Goal: Task Accomplishment & Management: Use online tool/utility

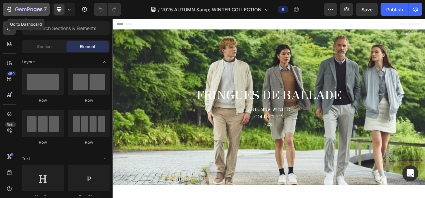
click at [6, 10] on icon "button" at bounding box center [9, 9] width 7 height 7
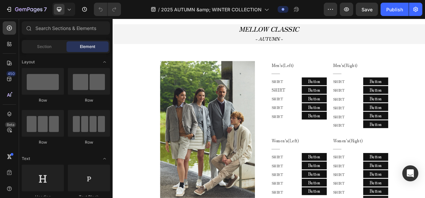
scroll to position [301, 0]
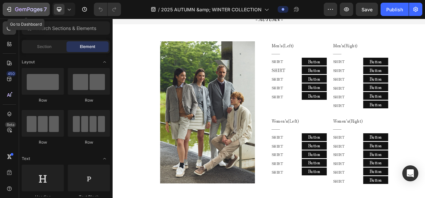
click at [23, 11] on icon "button" at bounding box center [28, 10] width 27 height 6
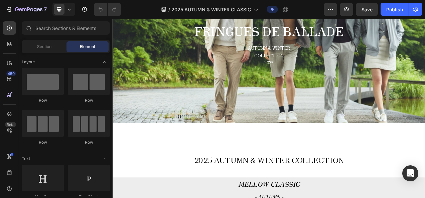
scroll to position [67, 0]
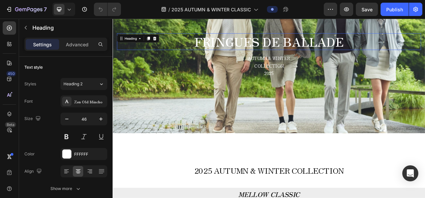
click at [274, 46] on strong "FRINGUES DE BALLADE" at bounding box center [312, 48] width 191 height 22
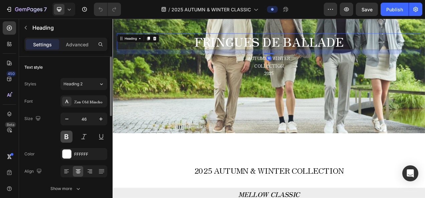
click at [65, 138] on button at bounding box center [66, 137] width 12 height 12
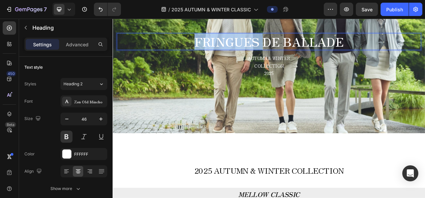
click at [256, 47] on strong "FRINGUES DE BALLADE" at bounding box center [312, 48] width 191 height 22
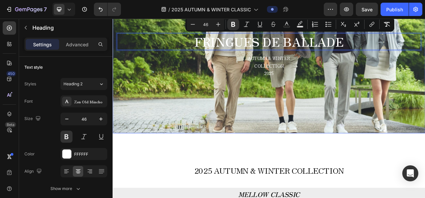
click at [223, 103] on div "Background Image" at bounding box center [313, 66] width 401 height 200
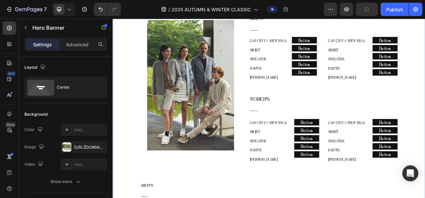
scroll to position [301, 0]
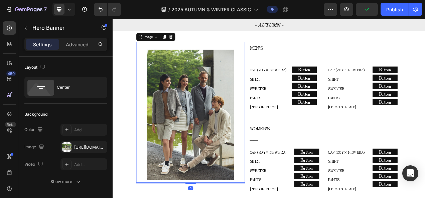
click at [259, 59] on img at bounding box center [213, 142] width 112 height 168
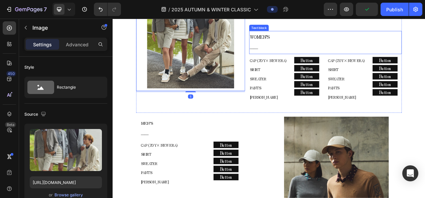
scroll to position [434, 0]
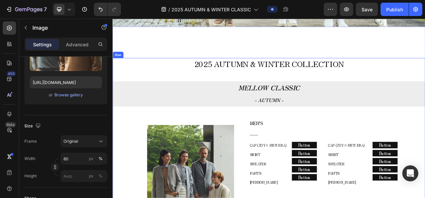
scroll to position [200, 0]
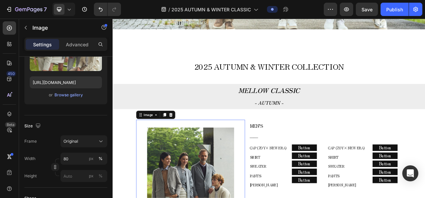
click at [88, 44] on p "Advanced" at bounding box center [77, 44] width 23 height 7
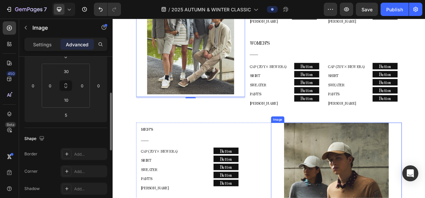
scroll to position [434, 0]
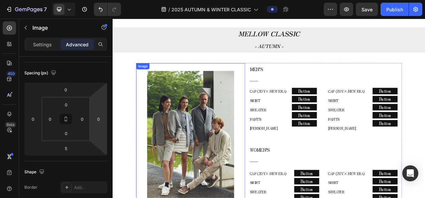
scroll to position [234, 0]
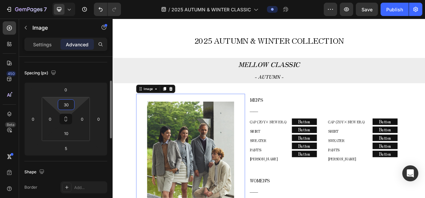
click at [69, 104] on input "30" at bounding box center [65, 105] width 13 height 10
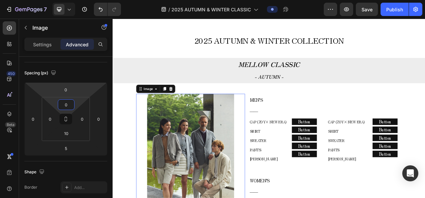
type input "0"
click at [37, 0] on html "7 Version history / 2025 AUTUMN & WINTER CLASSIC Preview Save Publish 450 Beta …" at bounding box center [212, 0] width 425 height 0
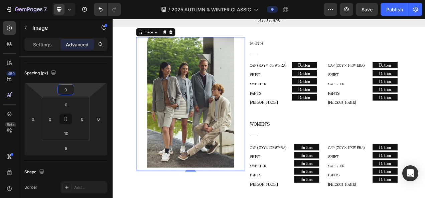
scroll to position [334, 0]
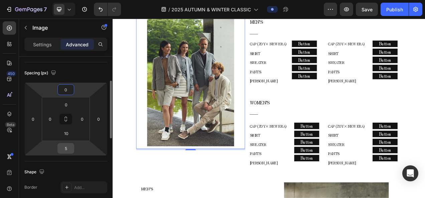
click at [69, 144] on input "5" at bounding box center [65, 149] width 13 height 10
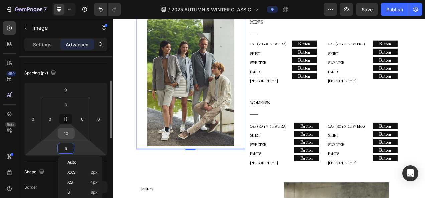
click at [70, 137] on input "10" at bounding box center [65, 134] width 13 height 10
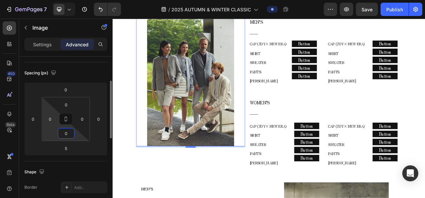
type input "0"
drag, startPoint x: 45, startPoint y: 131, endPoint x: 47, endPoint y: 134, distance: 3.6
click at [45, 0] on html "7 Version history / 2025 AUTUMN & WINTER CLASSIC Preview Save Publish 450 Beta …" at bounding box center [212, 0] width 425 height 0
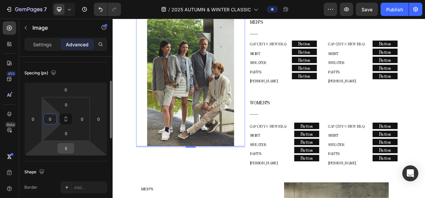
click at [63, 148] on input "5" at bounding box center [65, 149] width 13 height 10
click at [71, 148] on input "5" at bounding box center [65, 149] width 13 height 10
drag, startPoint x: 71, startPoint y: 148, endPoint x: 54, endPoint y: 148, distance: 17.0
click at [54, 148] on div "0 0 5 0" at bounding box center [65, 119] width 83 height 73
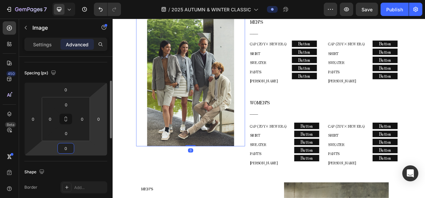
type input "0"
click at [97, 0] on html "7 Version history / 2025 AUTUMN & WINTER CLASSIC Preview Save Publish 450 Beta …" at bounding box center [212, 0] width 425 height 0
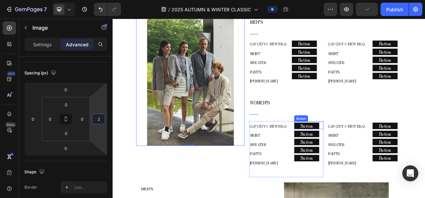
type input "0"
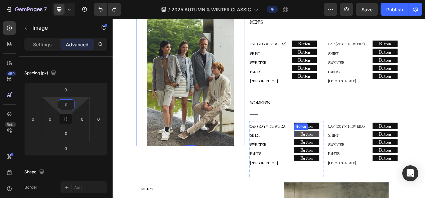
type input "5"
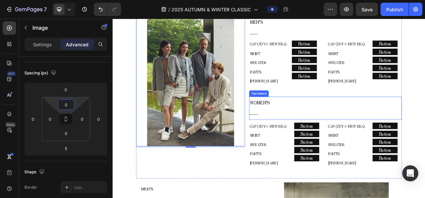
click at [367, 122] on p "WOMEN’S" at bounding box center [385, 127] width 194 height 14
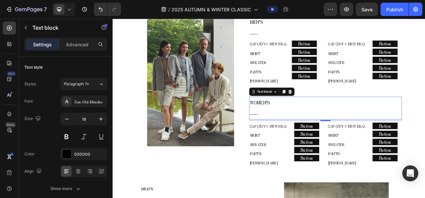
click at [325, 127] on p "WOMEN’S" at bounding box center [385, 127] width 194 height 14
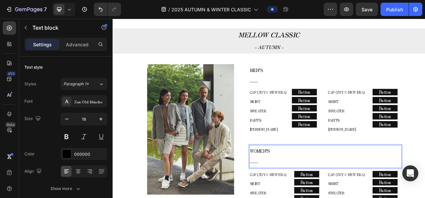
scroll to position [267, 0]
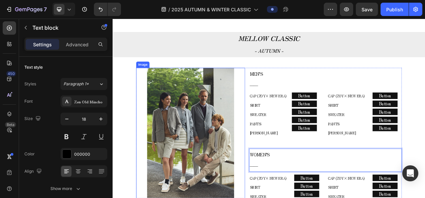
click at [224, 127] on img at bounding box center [213, 166] width 112 height 168
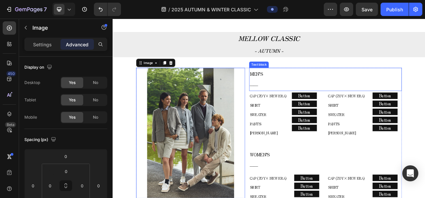
click at [326, 102] on p "――" at bounding box center [385, 104] width 194 height 14
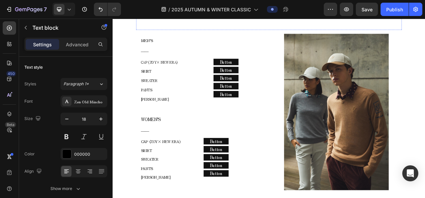
scroll to position [535, 0]
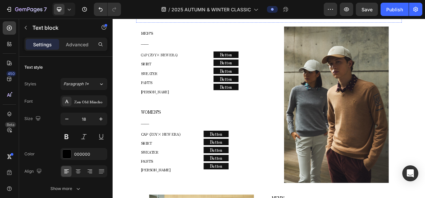
click at [383, 141] on img at bounding box center [399, 129] width 134 height 201
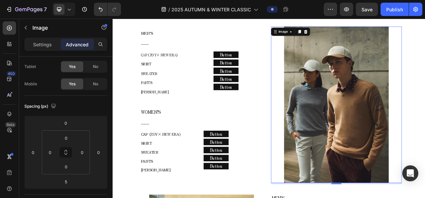
click at [425, 133] on img at bounding box center [399, 129] width 134 height 201
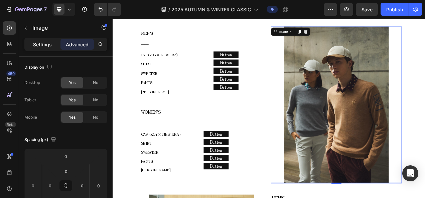
click at [33, 40] on div "Settings" at bounding box center [42, 44] width 33 height 11
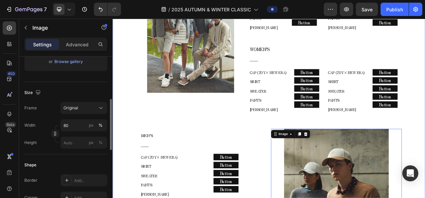
scroll to position [401, 0]
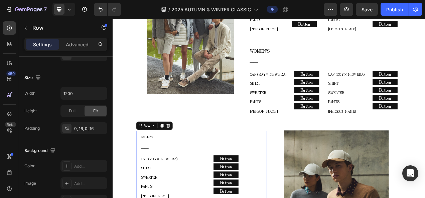
scroll to position [0, 0]
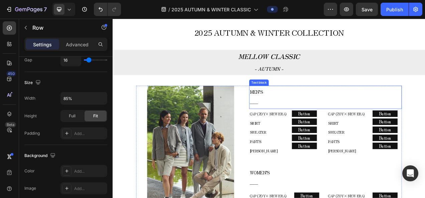
scroll to position [234, 0]
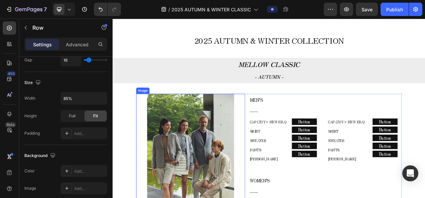
click at [279, 116] on div at bounding box center [213, 199] width 140 height 168
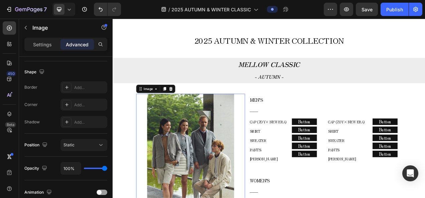
scroll to position [0, 0]
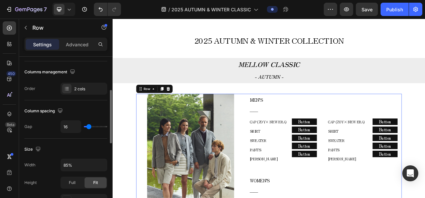
scroll to position [134, 0]
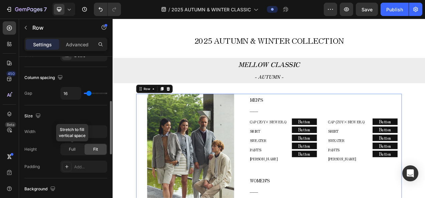
click at [75, 151] on span "Full" at bounding box center [72, 150] width 7 height 6
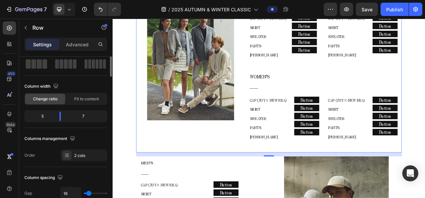
scroll to position [0, 0]
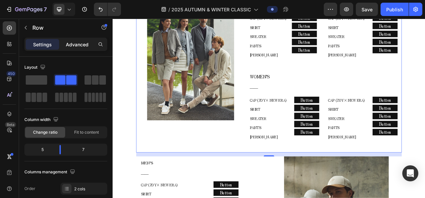
click at [72, 46] on p "Advanced" at bounding box center [77, 44] width 23 height 7
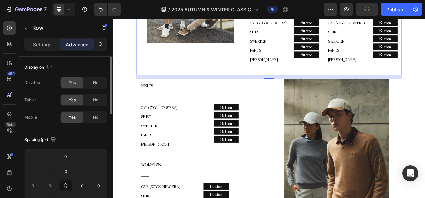
scroll to position [468, 0]
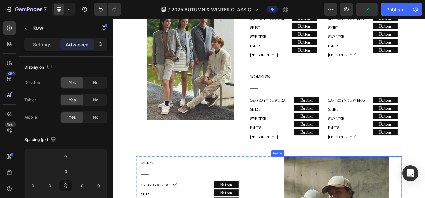
scroll to position [367, 0]
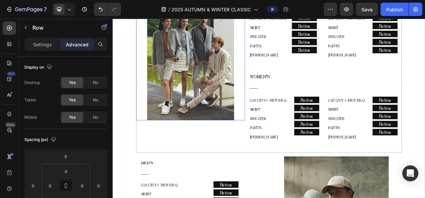
click at [211, 108] on img at bounding box center [213, 66] width 112 height 168
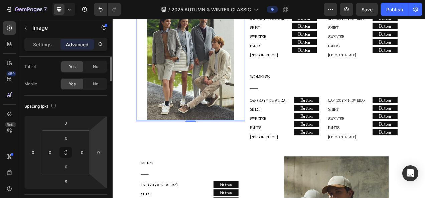
scroll to position [0, 0]
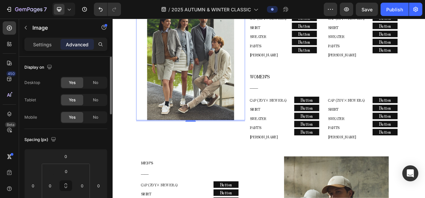
click at [25, 39] on div "Settings Advanced" at bounding box center [65, 44] width 83 height 13
click at [33, 46] on div "Settings" at bounding box center [42, 44] width 33 height 11
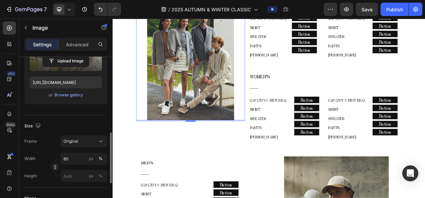
scroll to position [134, 0]
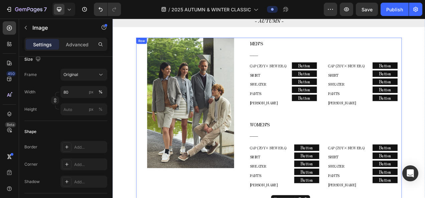
scroll to position [301, 0]
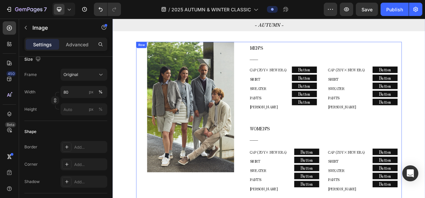
click at [200, 162] on img at bounding box center [213, 132] width 112 height 168
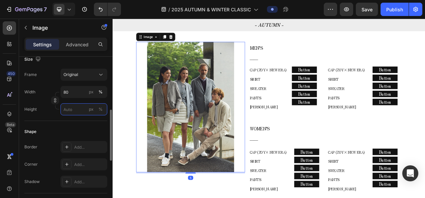
click at [70, 113] on input "px %" at bounding box center [83, 110] width 47 height 12
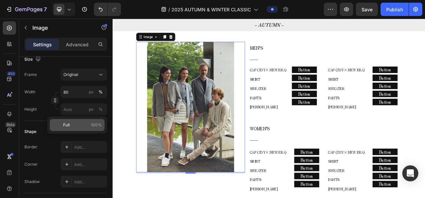
click at [92, 124] on span "100%" at bounding box center [96, 125] width 11 height 6
type input "100"
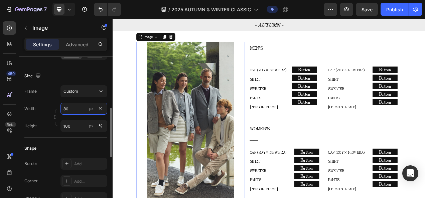
click at [86, 112] on input "80" at bounding box center [83, 109] width 47 height 12
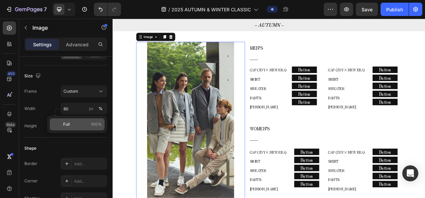
click at [75, 123] on p "Full 100%" at bounding box center [82, 125] width 39 height 6
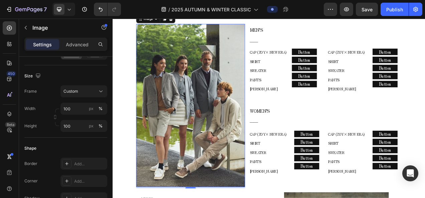
scroll to position [334, 0]
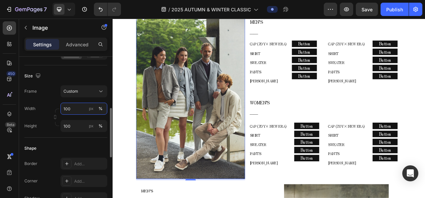
click at [75, 111] on input "100" at bounding box center [83, 109] width 47 height 12
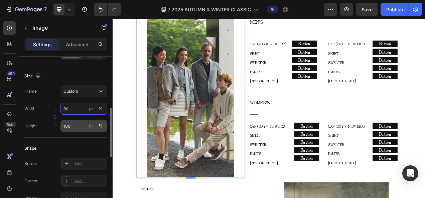
type input "80"
click at [82, 125] on input "100" at bounding box center [83, 126] width 47 height 12
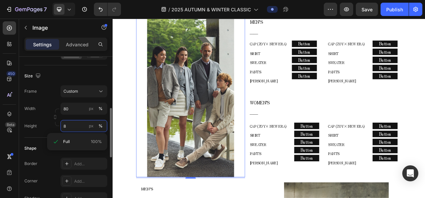
type input "80"
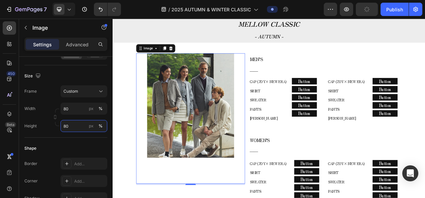
scroll to position [301, 0]
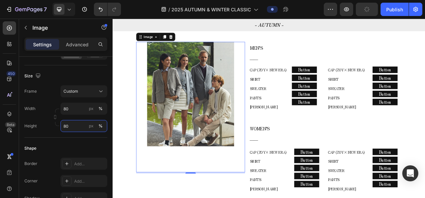
type input "100"
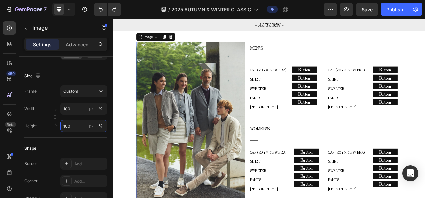
type input "80"
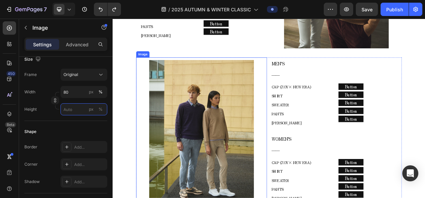
scroll to position [702, 0]
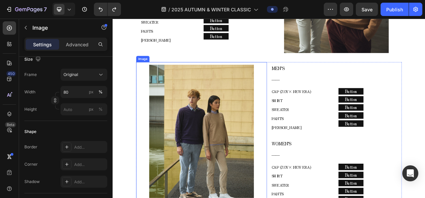
click at [269, 123] on img at bounding box center [226, 178] width 134 height 201
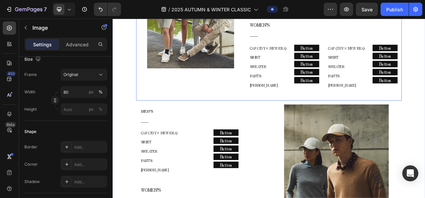
scroll to position [301, 0]
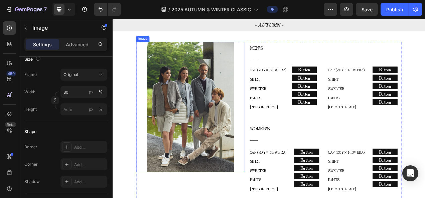
click at [243, 111] on img at bounding box center [213, 132] width 112 height 168
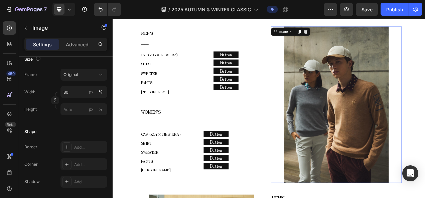
click at [354, 160] on img at bounding box center [399, 129] width 134 height 201
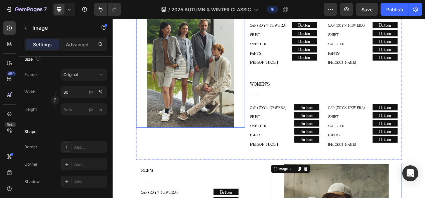
scroll to position [334, 0]
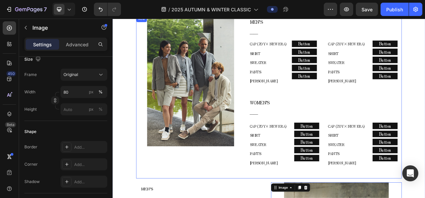
click at [228, 188] on div "Image" at bounding box center [213, 119] width 140 height 209
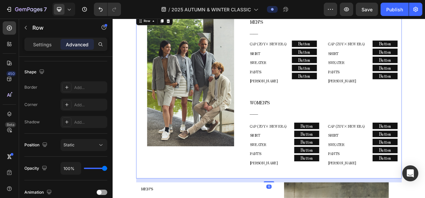
scroll to position [0, 0]
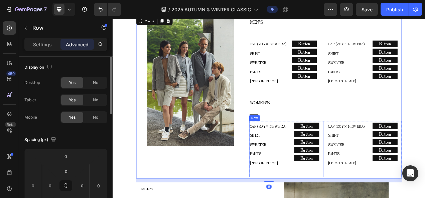
click at [365, 198] on div "Button Button Button Button Button Button Button Button Button Button" at bounding box center [363, 186] width 37 height 72
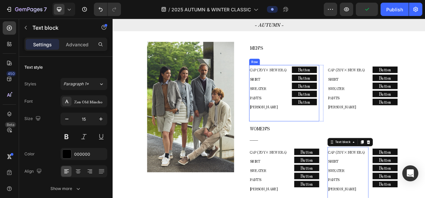
scroll to position [301, 0]
click at [344, 143] on div "Button Button Button Button Button Button Button Button Button Button" at bounding box center [359, 114] width 35 height 72
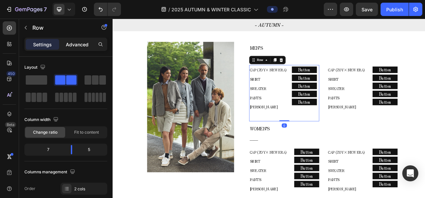
click at [86, 47] on p "Advanced" at bounding box center [77, 44] width 23 height 7
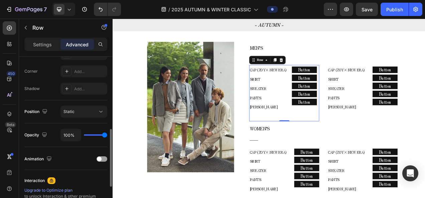
scroll to position [234, 0]
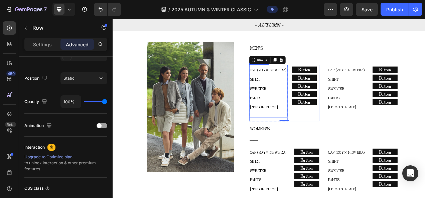
click at [322, 144] on div "CAP (ZOY× NEW ERA) SHIRT SWEATER PANTS COLE HAAN Text block" at bounding box center [312, 111] width 49 height 67
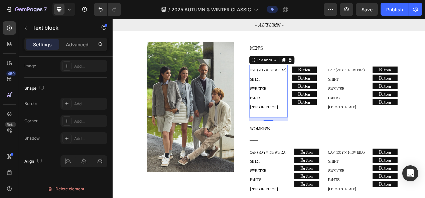
scroll to position [0, 0]
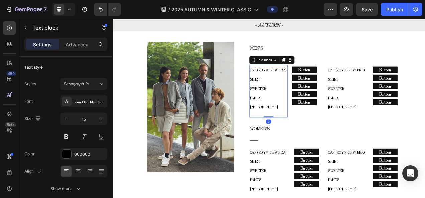
drag, startPoint x: 313, startPoint y: 149, endPoint x: 313, endPoint y: 141, distance: 8.0
click at [313, 141] on div "CAP (ZOY× NEW ERA) SHIRT SWEATER PANTS COLE HAAN Text block 0" at bounding box center [312, 111] width 49 height 67
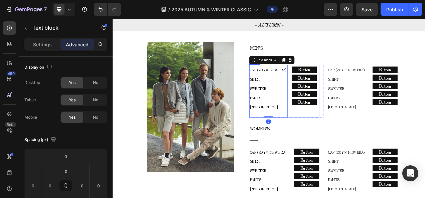
click at [363, 131] on div "Button Button Button Button Button Button Button Button Button Button" at bounding box center [359, 111] width 35 height 67
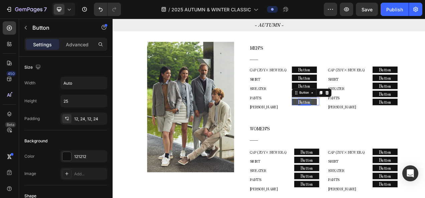
click at [358, 127] on p "Button" at bounding box center [358, 126] width 16 height 10
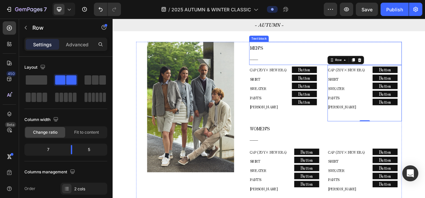
click at [363, 76] on p "――" at bounding box center [385, 70] width 194 height 14
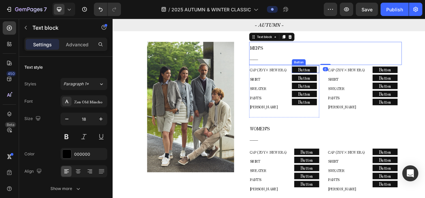
click at [371, 88] on div "Button Button" at bounding box center [359, 84] width 35 height 10
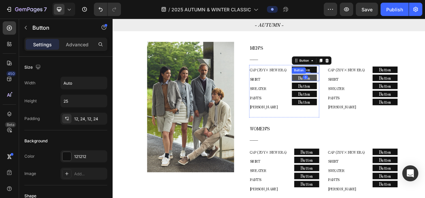
click at [369, 96] on button "Button" at bounding box center [358, 95] width 32 height 8
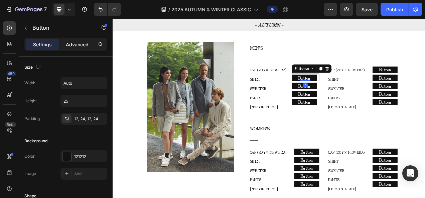
click at [80, 48] on div "Advanced" at bounding box center [76, 44] width 33 height 11
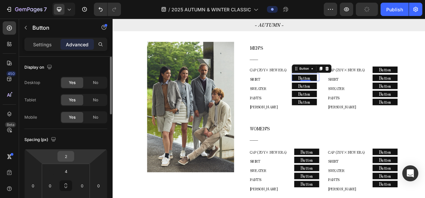
click at [69, 160] on input "2" at bounding box center [65, 157] width 13 height 10
type input "4"
click at [91, 141] on div "Spacing (px)" at bounding box center [65, 140] width 83 height 11
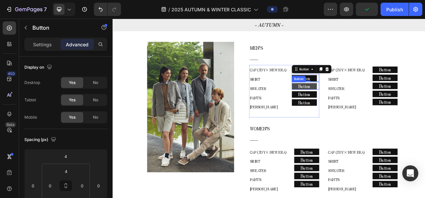
click at [367, 104] on button "Button" at bounding box center [358, 106] width 32 height 8
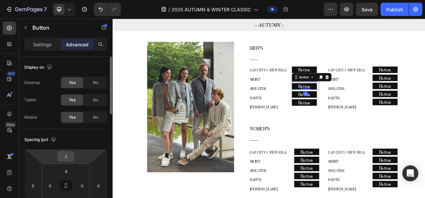
click at [73, 160] on div "2" at bounding box center [65, 156] width 17 height 11
click at [76, 0] on html "7 Version history / 2025 AUTUMN & WINTER CLASSIC Preview Save Publish 450 Beta …" at bounding box center [212, 0] width 425 height 0
click at [70, 154] on input "2" at bounding box center [65, 157] width 13 height 10
click at [69, 155] on input "2" at bounding box center [65, 157] width 13 height 10
click at [64, 157] on input "2" at bounding box center [65, 157] width 13 height 10
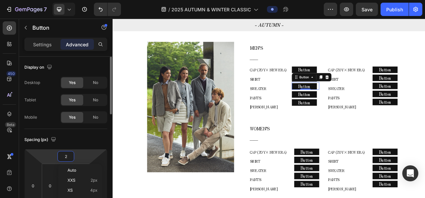
type input "4"
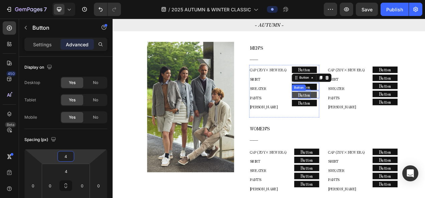
click at [363, 117] on p "Button" at bounding box center [358, 117] width 16 height 10
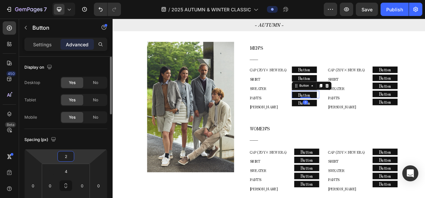
type input "4"
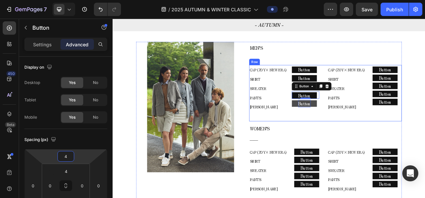
click at [362, 127] on p "Button" at bounding box center [358, 128] width 16 height 10
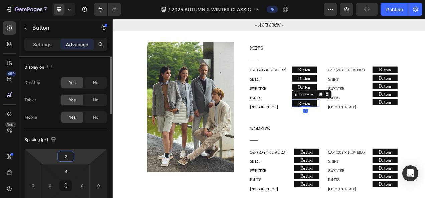
click at [66, 159] on input "2" at bounding box center [65, 157] width 13 height 10
type input "4"
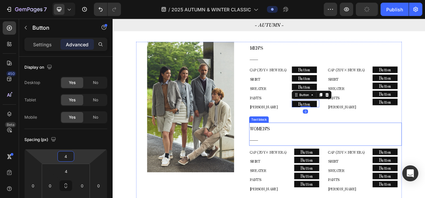
click at [356, 156] on p "WOMEN’S" at bounding box center [385, 160] width 194 height 14
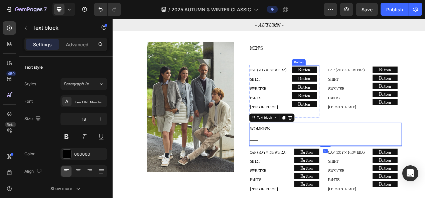
click at [367, 80] on div "Button Button" at bounding box center [359, 84] width 35 height 10
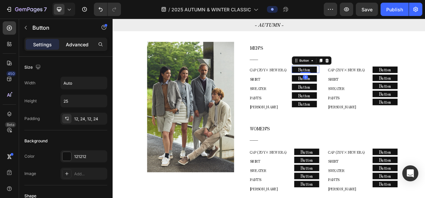
click at [90, 44] on div "Advanced" at bounding box center [76, 44] width 33 height 11
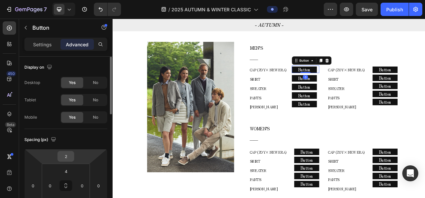
click at [63, 160] on input "2" at bounding box center [65, 157] width 13 height 10
type input "4"
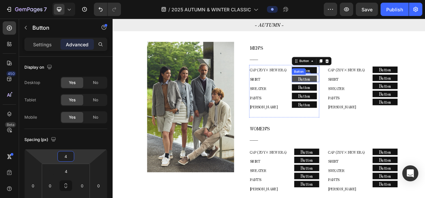
click at [363, 98] on button "Button" at bounding box center [358, 96] width 32 height 8
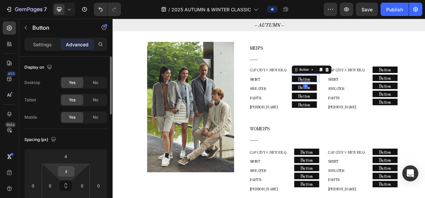
click at [69, 176] on input "4" at bounding box center [65, 172] width 13 height 10
type input "5"
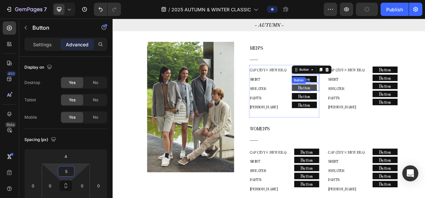
click at [364, 103] on button "Button" at bounding box center [358, 107] width 32 height 8
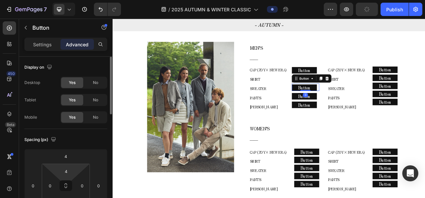
click at [57, 0] on html "7 Version history / 2025 AUTUMN & WINTER CLASSIC Preview Publish 450 Beta Secti…" at bounding box center [212, 0] width 425 height 0
type input "5"
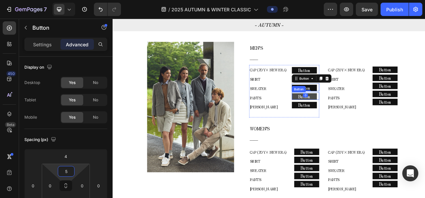
click at [365, 122] on button "Button" at bounding box center [358, 119] width 32 height 8
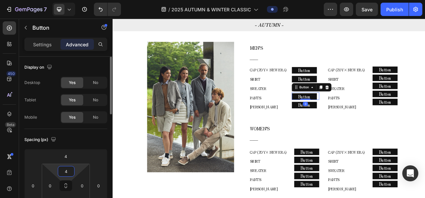
click at [60, 173] on input "4" at bounding box center [65, 172] width 13 height 10
type input "5"
click at [369, 133] on button "Button" at bounding box center [358, 130] width 32 height 8
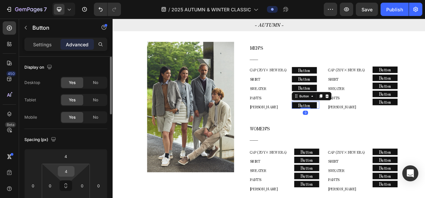
click at [63, 171] on input "4" at bounding box center [65, 172] width 13 height 10
type input "5"
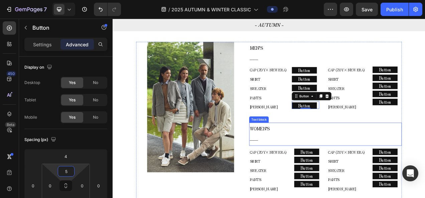
click at [380, 162] on p "WOMEN’S" at bounding box center [385, 160] width 194 height 14
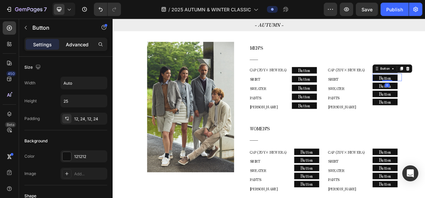
click at [77, 39] on div "Advanced" at bounding box center [76, 44] width 33 height 11
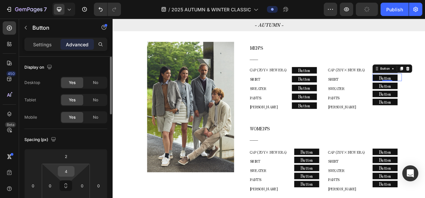
click at [71, 174] on input "4" at bounding box center [65, 172] width 13 height 10
type input "5"
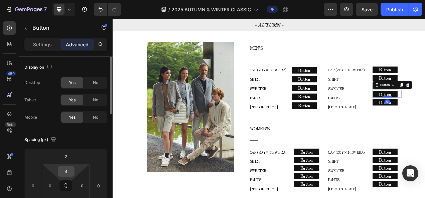
click at [69, 172] on input "4" at bounding box center [65, 172] width 13 height 10
type input "5"
click at [65, 171] on input "4" at bounding box center [65, 172] width 13 height 10
type input "5"
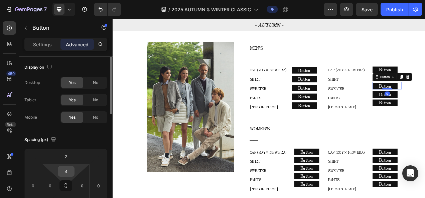
click at [59, 169] on input "4" at bounding box center [65, 172] width 13 height 10
type input "5"
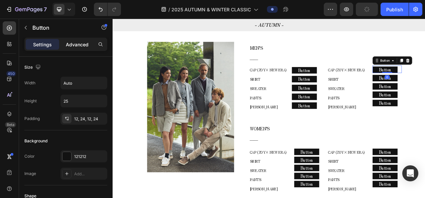
click at [81, 45] on p "Advanced" at bounding box center [77, 44] width 23 height 7
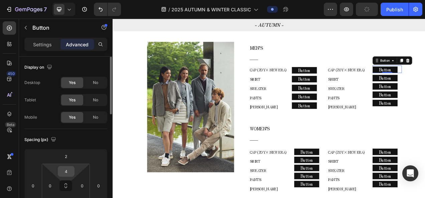
click at [65, 172] on input "4" at bounding box center [65, 172] width 13 height 10
type input "5"
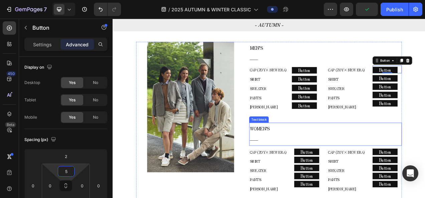
click at [355, 158] on p "WOMEN’S" at bounding box center [385, 160] width 194 height 14
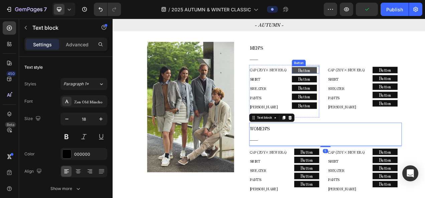
click at [364, 86] on button "Button" at bounding box center [358, 85] width 32 height 8
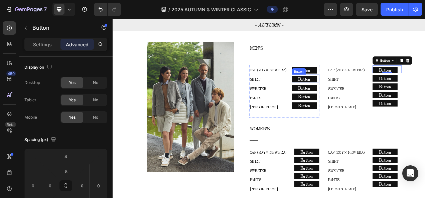
click at [355, 88] on div "Button" at bounding box center [351, 87] width 18 height 8
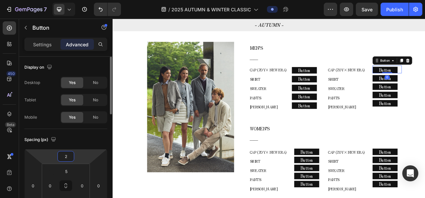
click at [71, 157] on input "2" at bounding box center [65, 157] width 13 height 10
type input "4"
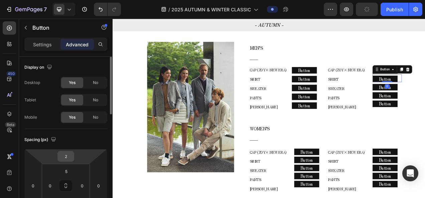
click at [71, 151] on div "2" at bounding box center [65, 156] width 17 height 11
click at [66, 158] on input "2" at bounding box center [65, 157] width 13 height 10
type input "4"
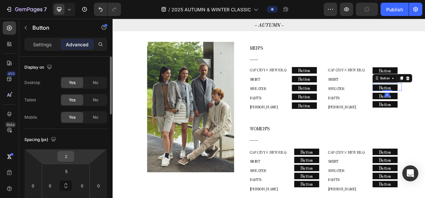
click at [67, 159] on input "2" at bounding box center [65, 157] width 13 height 10
type input "4"
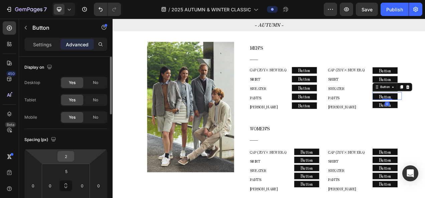
click at [71, 153] on input "2" at bounding box center [65, 157] width 13 height 10
type input "4"
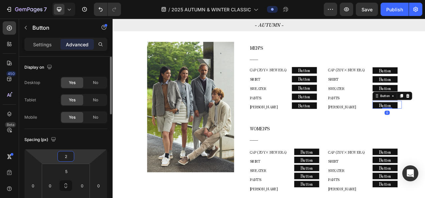
click at [73, 0] on html "7 Version history / 2025 AUTUMN & WINTER CLASSIC Preview Save Publish 450 Beta …" at bounding box center [212, 0] width 425 height 0
type input "4"
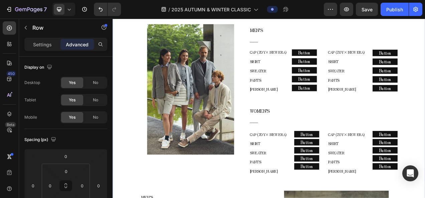
scroll to position [334, 0]
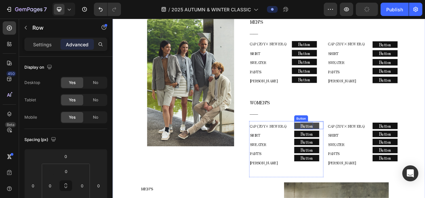
click at [363, 153] on p "Button" at bounding box center [361, 157] width 16 height 10
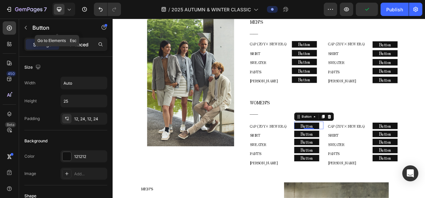
click at [77, 40] on div "Advanced" at bounding box center [76, 44] width 33 height 11
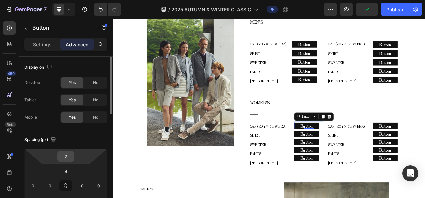
click at [72, 153] on input "2" at bounding box center [65, 157] width 13 height 10
type input "4"
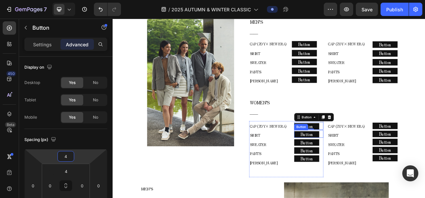
click at [376, 165] on div "Button Button" at bounding box center [363, 167] width 37 height 10
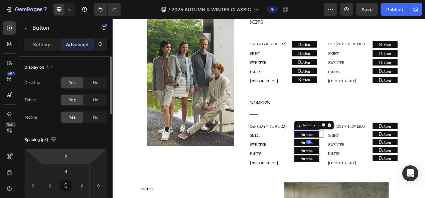
click at [79, 0] on html "7 Version history / 2025 AUTUMN & WINTER CLASSIC Preview Save Publish 450 Beta …" at bounding box center [212, 0] width 425 height 0
type input "4"
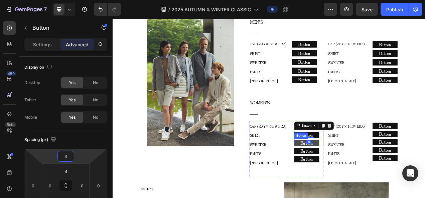
click at [368, 177] on button "Button" at bounding box center [361, 178] width 32 height 8
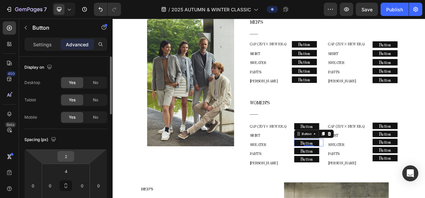
click at [69, 158] on input "2" at bounding box center [65, 157] width 13 height 10
type input "4"
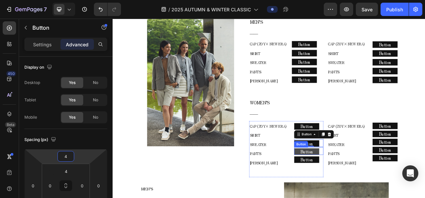
click at [374, 187] on button "Button" at bounding box center [361, 189] width 32 height 8
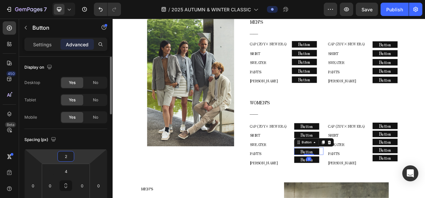
click at [69, 156] on input "2" at bounding box center [65, 157] width 13 height 10
type input "4"
drag, startPoint x: 376, startPoint y: 196, endPoint x: 209, endPoint y: 212, distance: 167.5
click at [376, 197] on div "Button Button" at bounding box center [363, 200] width 37 height 10
click at [67, 160] on input "2" at bounding box center [65, 157] width 13 height 10
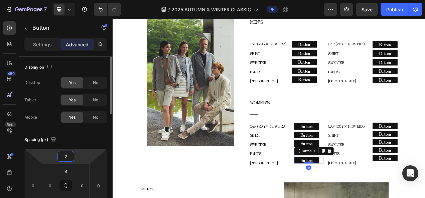
type input "4"
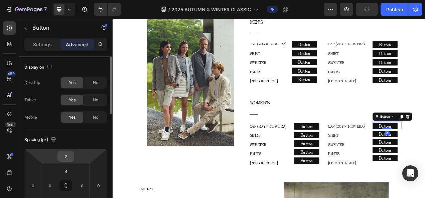
click at [62, 155] on input "2" at bounding box center [65, 157] width 13 height 10
type input "4"
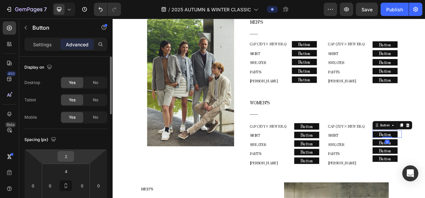
click at [60, 157] on input "2" at bounding box center [65, 157] width 13 height 10
type input "4"
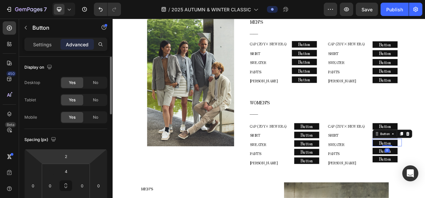
click at [75, 0] on html "7 Version history / 2025 AUTUMN & WINTER CLASSIC Preview Save Publish 450 Beta …" at bounding box center [212, 0] width 425 height 0
click at [71, 158] on input "2" at bounding box center [65, 157] width 13 height 10
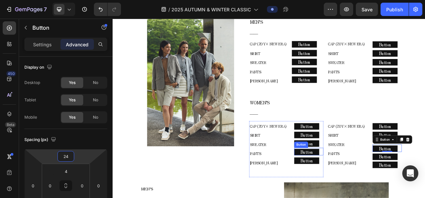
type input "2"
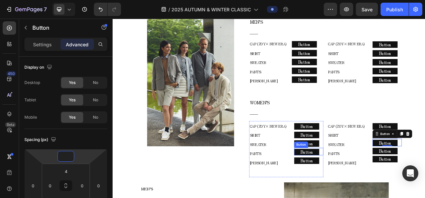
type input "4"
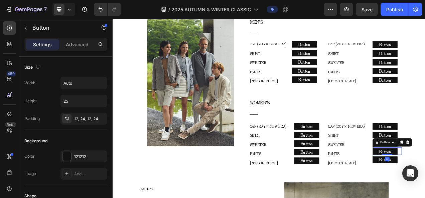
click at [71, 52] on div "Settings Advanced" at bounding box center [66, 47] width 94 height 19
click at [75, 49] on div "Advanced" at bounding box center [76, 44] width 33 height 11
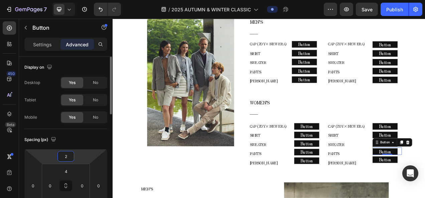
click at [79, 0] on html "7 Version history / 2025 AUTUMN & WINTER CLASSIC Preview Save Publish 450 Beta …" at bounding box center [212, 0] width 425 height 0
type input "4"
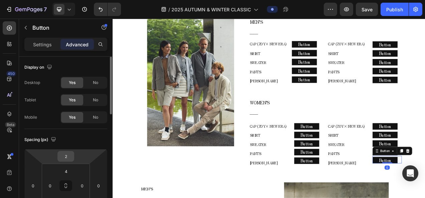
click at [68, 160] on input "2" at bounding box center [65, 157] width 13 height 10
type input "4"
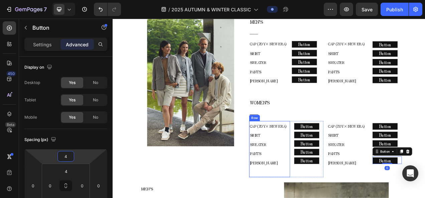
click at [304, 198] on div "CAP (ZOY× NEW ERA) SHIRT SWEATER PANTS COLE HAAN Text block" at bounding box center [314, 186] width 52 height 72
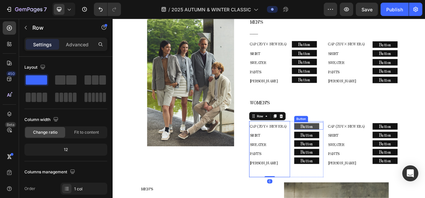
click at [367, 159] on button "Button" at bounding box center [361, 157] width 32 height 8
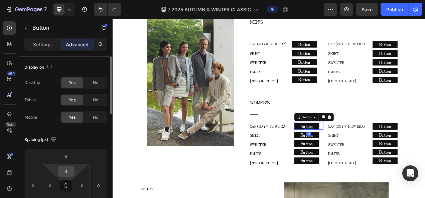
click at [63, 175] on input "4" at bounding box center [65, 172] width 13 height 10
type input "5"
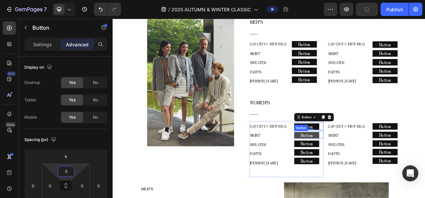
click at [373, 169] on button "Button" at bounding box center [361, 168] width 32 height 8
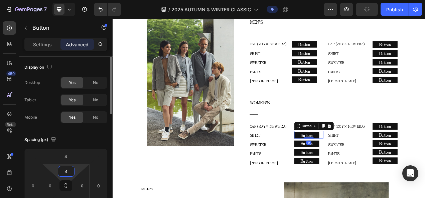
drag, startPoint x: 71, startPoint y: 172, endPoint x: 14, endPoint y: 187, distance: 59.9
click at [71, 172] on input "4" at bounding box center [65, 172] width 13 height 10
type input "5"
click at [377, 184] on div "Button Button" at bounding box center [363, 189] width 37 height 11
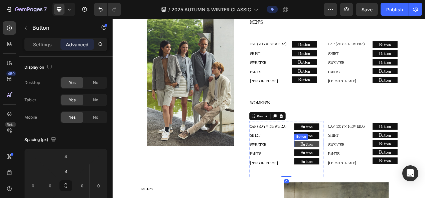
click at [367, 178] on button "Button" at bounding box center [361, 180] width 32 height 8
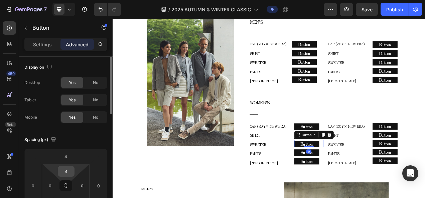
click at [72, 172] on input "4" at bounding box center [65, 172] width 13 height 10
type input "5"
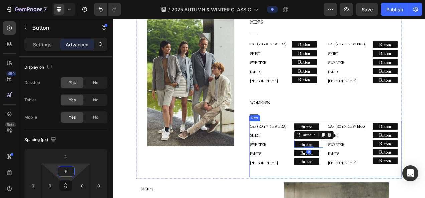
click at [380, 190] on div "CAP (ZOY× NEW ERA) SHIRT SWEATER PANTS COLE HAAN Text block Row Button Button B…" at bounding box center [386, 186] width 196 height 72
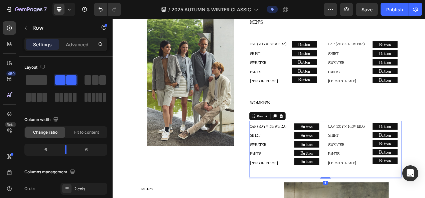
click at [375, 191] on div "Button Button" at bounding box center [363, 191] width 37 height 10
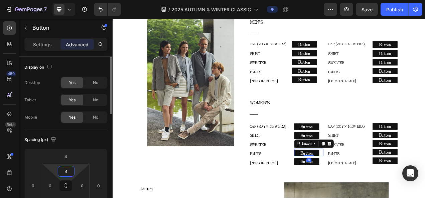
click at [67, 170] on input "4" at bounding box center [65, 172] width 13 height 10
type input "5"
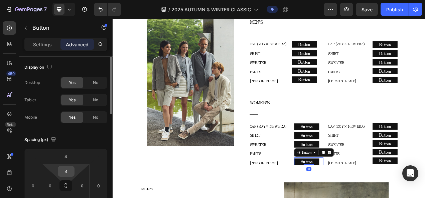
click at [62, 170] on input "4" at bounding box center [65, 172] width 13 height 10
type input "5"
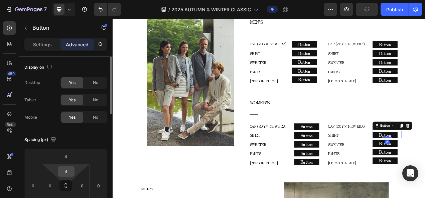
click at [63, 170] on input "4" at bounding box center [65, 172] width 13 height 10
type input "5"
drag, startPoint x: 469, startPoint y: 179, endPoint x: 402, endPoint y: 189, distance: 67.9
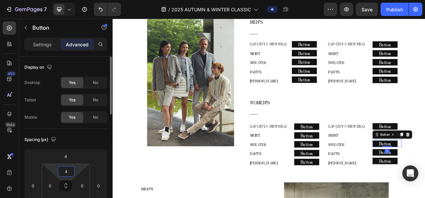
click at [61, 169] on input "4" at bounding box center [65, 172] width 13 height 10
type input "5"
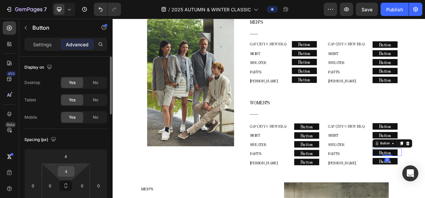
click at [70, 167] on input "4" at bounding box center [65, 172] width 13 height 10
type input "5"
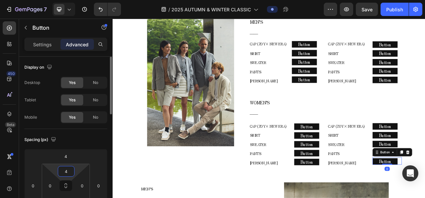
click at [63, 168] on input "4" at bounding box center [65, 172] width 13 height 10
type input "5"
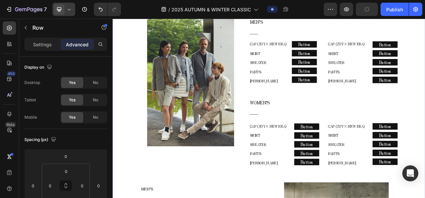
click at [72, 13] on div at bounding box center [63, 9] width 23 height 13
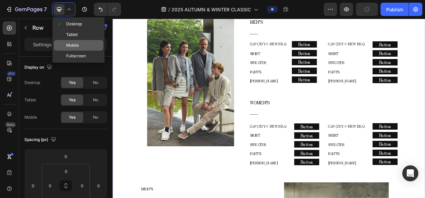
click at [77, 42] on span "Mobile" at bounding box center [72, 45] width 13 height 7
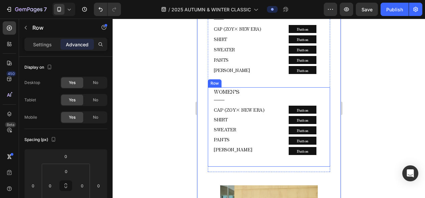
scroll to position [905, 0]
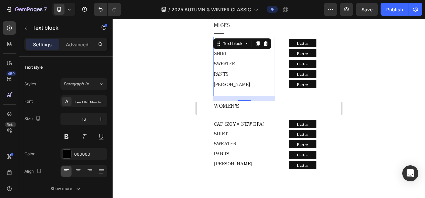
click at [269, 76] on div "CAP (ZOY× NEW ERA) SHIRT SWEATER PANTS COLE HAAN Text block 0" at bounding box center [244, 66] width 62 height 59
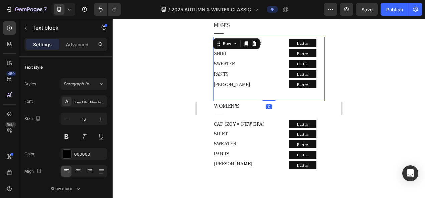
click at [280, 76] on div "Button Button Button Button Button Button Button Button Button Button" at bounding box center [302, 69] width 44 height 64
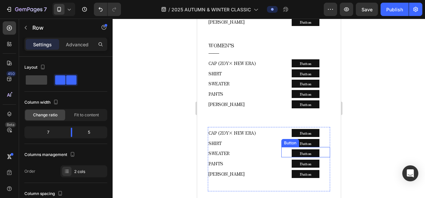
scroll to position [571, 0]
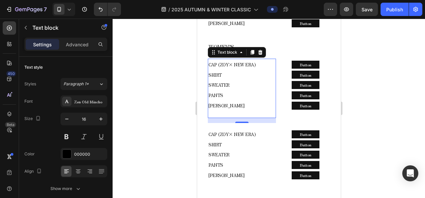
click at [249, 101] on p "[PERSON_NAME]" at bounding box center [241, 106] width 67 height 10
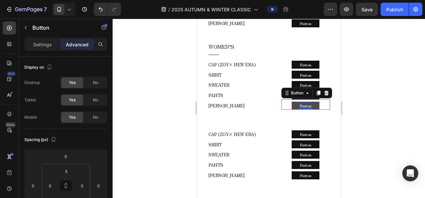
click at [299, 102] on p "Button" at bounding box center [305, 105] width 12 height 7
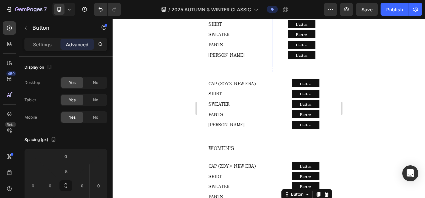
scroll to position [471, 0]
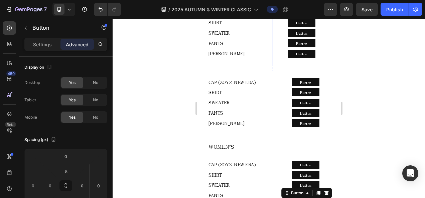
click at [263, 54] on div "CAP (ZOY× NEW ERA) SHIRT SWEATER PANTS COLE HAAN Text block" at bounding box center [239, 36] width 65 height 59
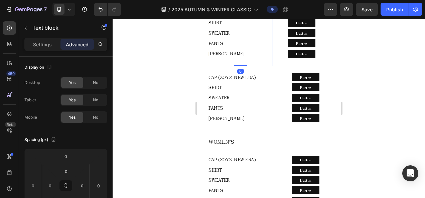
drag, startPoint x: 243, startPoint y: 62, endPoint x: 245, endPoint y: 57, distance: 5.3
click at [244, 56] on div "CAP (ZOY× NEW ERA) SHIRT SWEATER PANTS COLE HAAN Text block 0" at bounding box center [239, 36] width 65 height 59
type input "0"
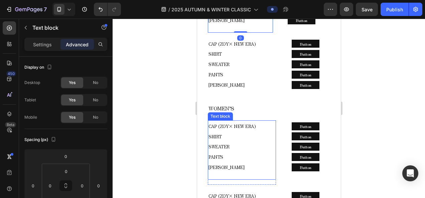
click at [251, 134] on p "CAP (ZOY× NEW ERA) SHIRT SWEATER PANTS" at bounding box center [241, 141] width 67 height 41
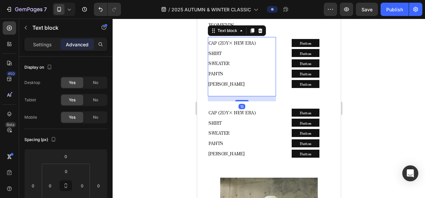
scroll to position [605, 0]
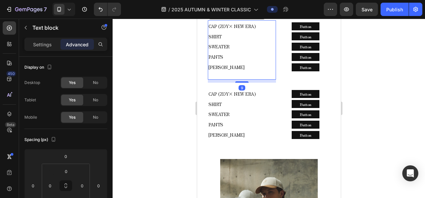
drag, startPoint x: 240, startPoint y: 76, endPoint x: 242, endPoint y: 67, distance: 8.3
click at [242, 67] on div "CAP (ZOY× NEW ERA) SHIRT SWEATER PANTS COLE HAAN Text block 9" at bounding box center [241, 49] width 68 height 59
type input "0"
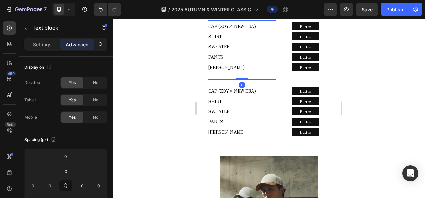
scroll to position [762, 0]
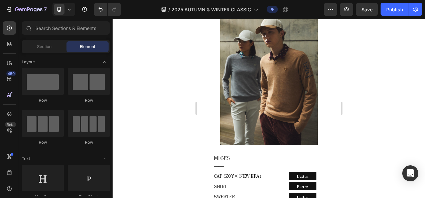
click at [168, 63] on div at bounding box center [269, 109] width 312 height 180
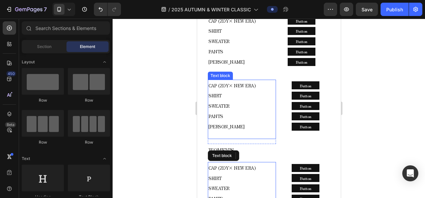
scroll to position [461, 0]
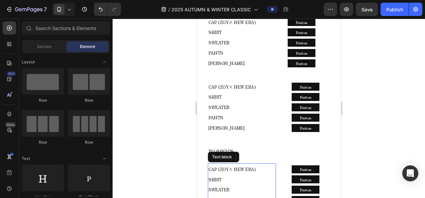
click at [170, 70] on div at bounding box center [269, 109] width 312 height 180
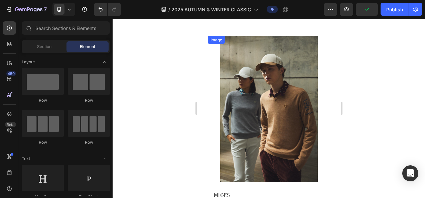
scroll to position [695, 0]
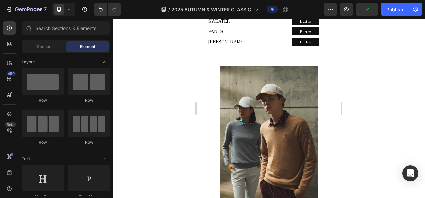
click at [274, 37] on div "CAP (ZOY× NEW ERA) SHIRT SWEATER PANTS COLE HAAN Text block Row Button Button B…" at bounding box center [268, 27] width 122 height 64
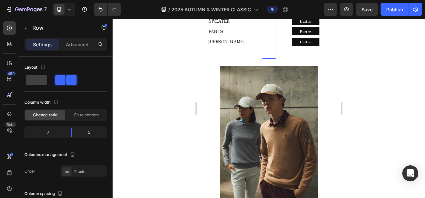
click at [270, 46] on div "CAP (ZOY× NEW ERA) SHIRT SWEATER PANTS COLE HAAN Text block" at bounding box center [241, 27] width 68 height 64
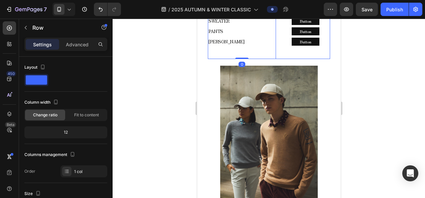
click at [283, 41] on div "Button Button Button Button Button Button Button Button Button Button" at bounding box center [305, 27] width 49 height 64
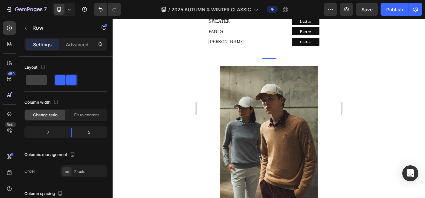
click at [287, 37] on div "Button Button Button Button Button Button Button Button Button Button" at bounding box center [305, 27] width 49 height 64
click at [291, 38] on button "Button" at bounding box center [305, 42] width 28 height 8
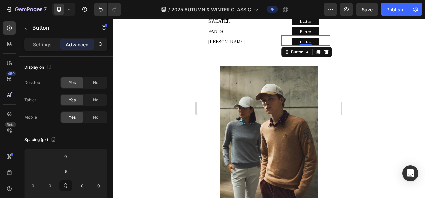
click at [232, 38] on span "[PERSON_NAME]" at bounding box center [226, 41] width 36 height 6
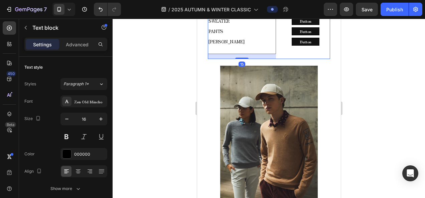
click at [284, 48] on div "Button Button Button Button Button Button Button Button Button Button" at bounding box center [305, 27] width 49 height 64
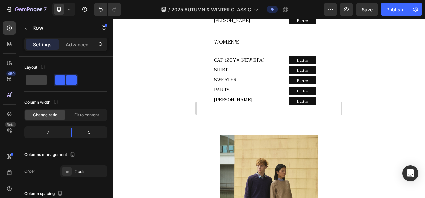
scroll to position [962, 0]
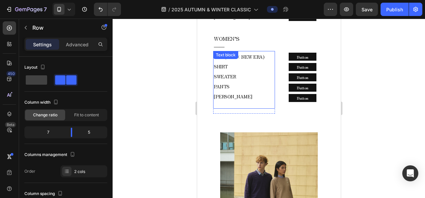
click at [236, 92] on p "[PERSON_NAME]" at bounding box center [243, 97] width 60 height 10
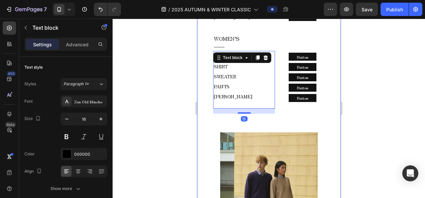
click at [281, 108] on div "2025 AUTUMN & WINTER COLLECTION Text block MELLOW CLASSIC - AUTUMN - Text block…" at bounding box center [269, 22] width 144 height 1477
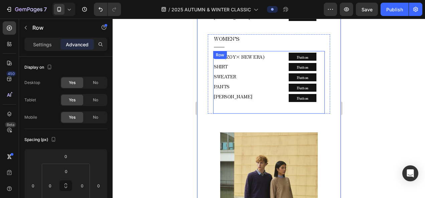
click at [280, 93] on div "Button Button Button Button Button Button Button Button Button Button" at bounding box center [302, 82] width 44 height 63
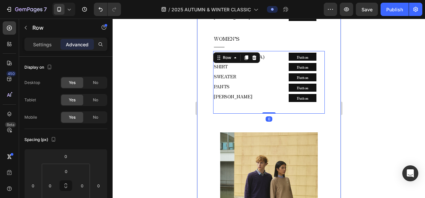
click at [271, 113] on div "2025 AUTUMN & WINTER COLLECTION Text block MELLOW CLASSIC - AUTUMN - Text block…" at bounding box center [269, 22] width 144 height 1477
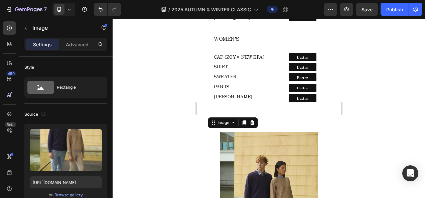
click at [78, 41] on p "Advanced" at bounding box center [77, 44] width 23 height 7
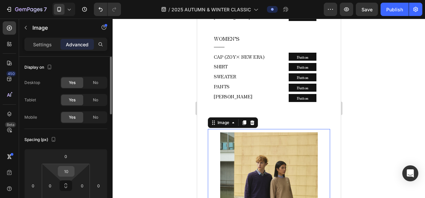
click at [63, 172] on input "10" at bounding box center [65, 172] width 13 height 10
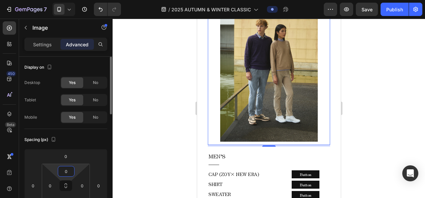
scroll to position [33, 0]
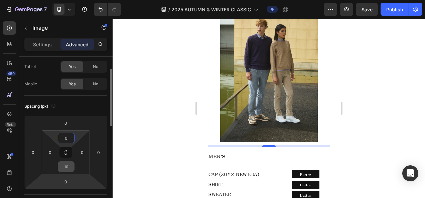
type input "0"
click at [69, 170] on input "10" at bounding box center [65, 167] width 13 height 10
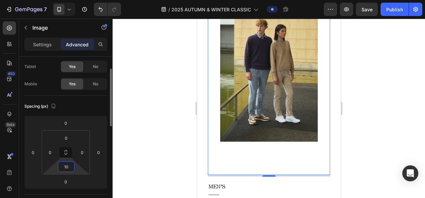
type input "100"
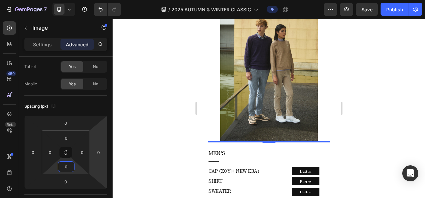
type input "0"
click at [161, 128] on div at bounding box center [269, 109] width 312 height 180
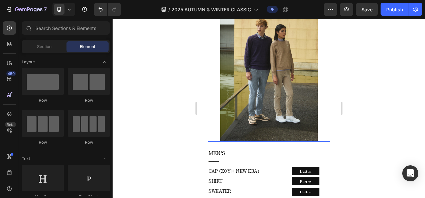
click at [261, 118] on img at bounding box center [269, 69] width 98 height 147
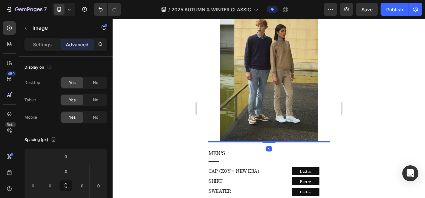
drag, startPoint x: 263, startPoint y: 123, endPoint x: 261, endPoint y: 118, distance: 5.4
click at [261, 118] on div "Image 5" at bounding box center [268, 69] width 122 height 147
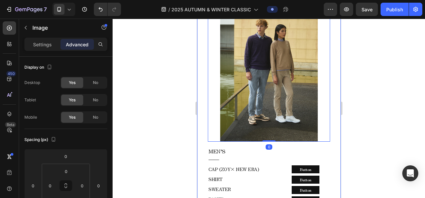
click at [151, 105] on div at bounding box center [269, 109] width 312 height 180
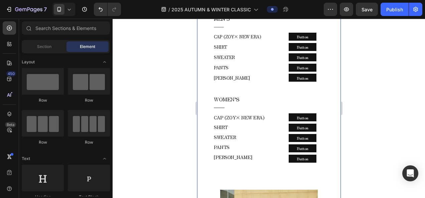
scroll to position [896, 0]
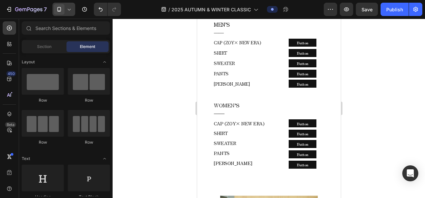
click at [68, 8] on icon at bounding box center [69, 9] width 7 height 7
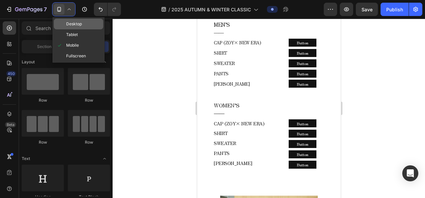
click at [78, 25] on span "Desktop" at bounding box center [74, 24] width 16 height 7
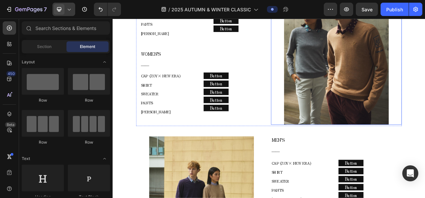
scroll to position [625, 0]
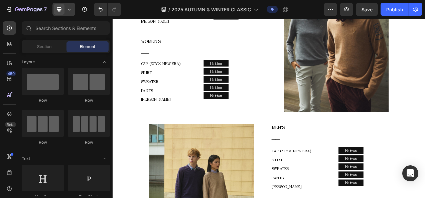
drag, startPoint x: 455, startPoint y: 37, endPoint x: 408, endPoint y: 28, distance: 48.3
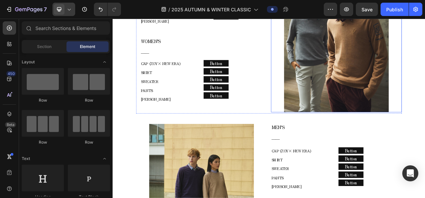
click at [390, 62] on img at bounding box center [399, 38] width 134 height 201
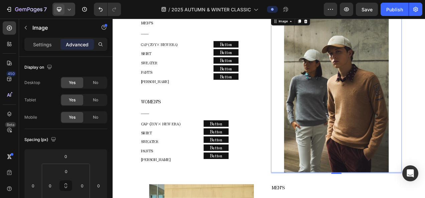
scroll to position [659, 0]
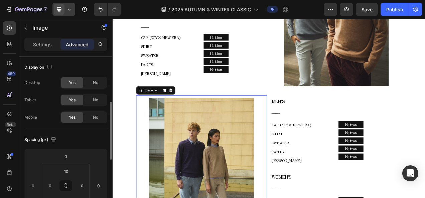
scroll to position [33, 0]
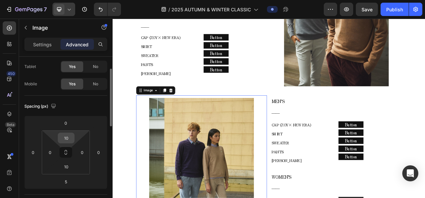
click at [65, 141] on input "10" at bounding box center [65, 138] width 13 height 10
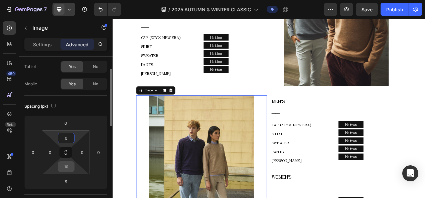
type input "0"
click at [65, 167] on input "10" at bounding box center [65, 167] width 13 height 10
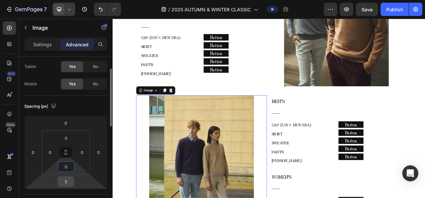
type input "0"
click at [73, 184] on div "5" at bounding box center [65, 182] width 17 height 11
click at [69, 183] on input "5" at bounding box center [65, 182] width 13 height 10
type input "0"
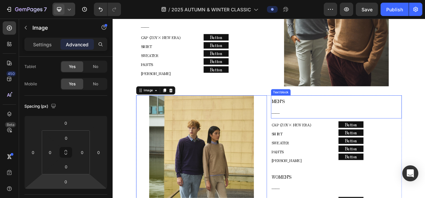
click at [399, 114] on div "2025 AUTUMN & WINTER COLLECTION Text block MELLOW CLASSIC - AUTUMN - Text block…" at bounding box center [313, 72] width 401 height 916
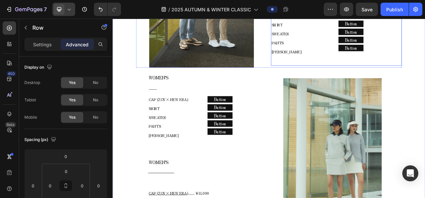
scroll to position [926, 0]
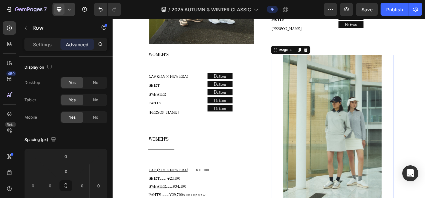
click at [399, 106] on img at bounding box center [394, 159] width 126 height 189
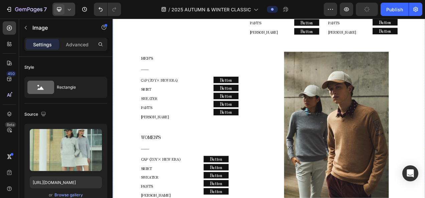
scroll to position [492, 0]
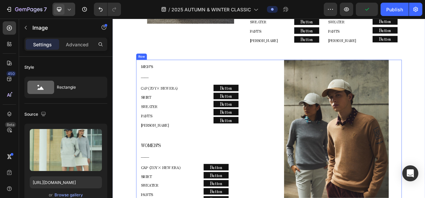
click at [311, 71] on div "MEN’S ―― Text block CAP (ZOY× NEW ERA) SHIRT SWEATER PANTS COLE HAAN Text block…" at bounding box center [313, 172] width 341 height 203
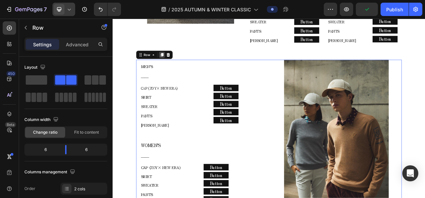
click at [174, 63] on icon at bounding box center [176, 65] width 4 height 5
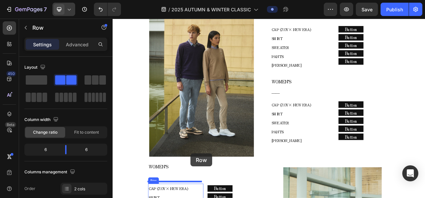
scroll to position [1049, 0]
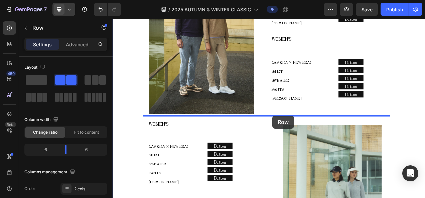
drag, startPoint x: 159, startPoint y: 38, endPoint x: 317, endPoint y: 143, distance: 190.3
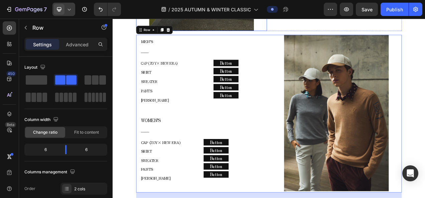
scroll to position [1070, 0]
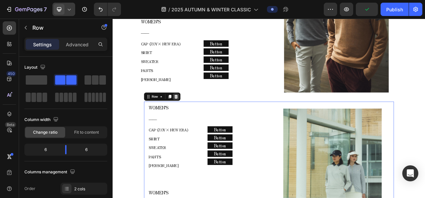
click at [193, 117] on icon at bounding box center [194, 119] width 4 height 5
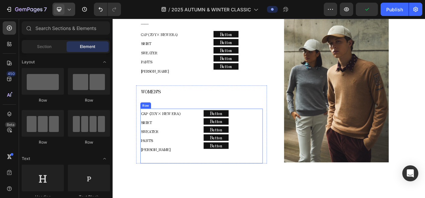
scroll to position [970, 0]
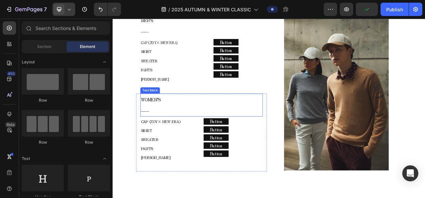
click at [188, 125] on p "WOMEN’S" at bounding box center [227, 123] width 156 height 14
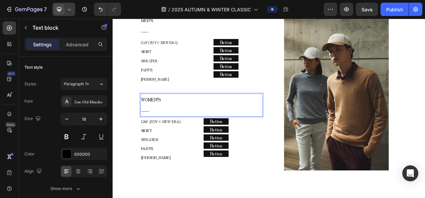
click at [177, 117] on p "WOMEN’S" at bounding box center [227, 123] width 156 height 14
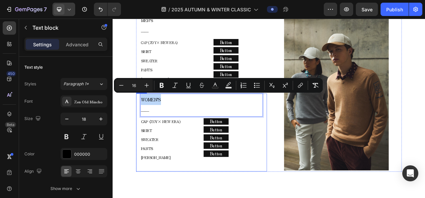
drag, startPoint x: 177, startPoint y: 117, endPoint x: 142, endPoint y: 120, distance: 34.8
click at [143, 120] on div "WOMEN’S ―― Text block 0 CAP (ZOY× NEW ERA) SHIRT SWEATER PANTS COLE HAAN Text b…" at bounding box center [227, 165] width 168 height 100
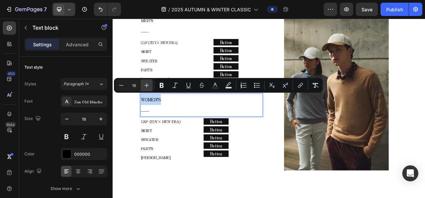
copy span "WOMEN’S"
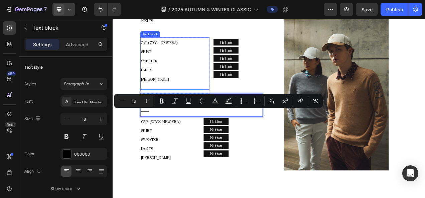
scroll to position [903, 0]
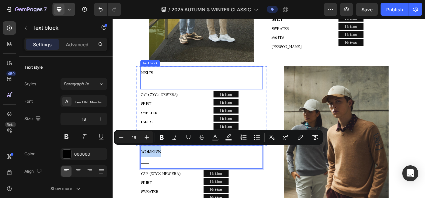
click at [173, 88] on p "MEN’S" at bounding box center [227, 88] width 156 height 14
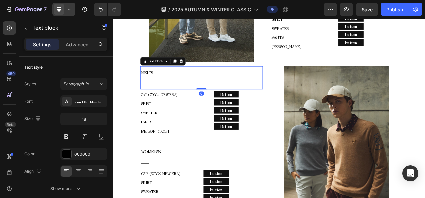
click at [173, 88] on p "MEN’S" at bounding box center [227, 88] width 156 height 14
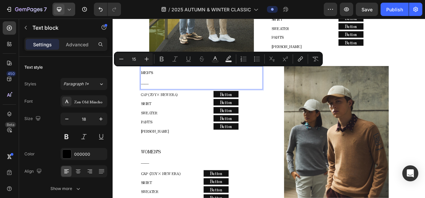
drag, startPoint x: 169, startPoint y: 86, endPoint x: 165, endPoint y: 84, distance: 4.5
click at [165, 84] on p "MEN’S" at bounding box center [227, 88] width 156 height 14
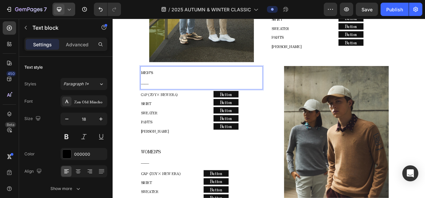
drag, startPoint x: 165, startPoint y: 84, endPoint x: 147, endPoint y: 86, distance: 18.2
click at [148, 86] on div "MEN’S ――" at bounding box center [226, 95] width 157 height 30
click at [163, 86] on span "MEN’S" at bounding box center [157, 87] width 16 height 7
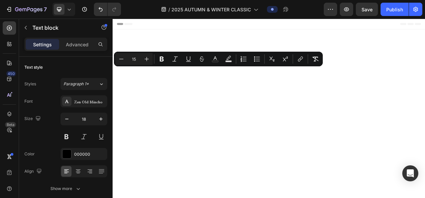
scroll to position [903, 0]
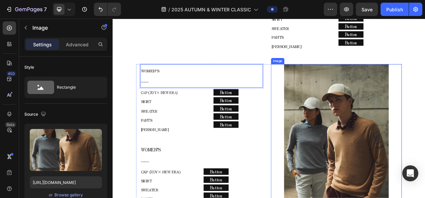
click at [392, 143] on img at bounding box center [399, 177] width 134 height 201
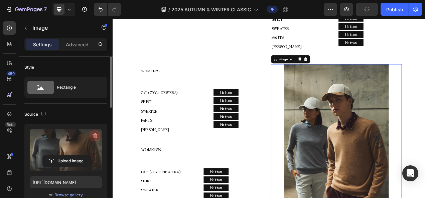
click at [94, 139] on button "button" at bounding box center [95, 136] width 11 height 11
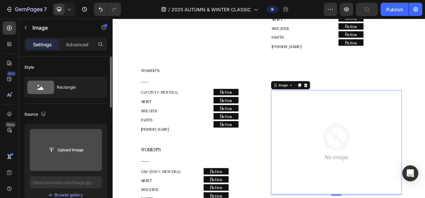
click at [83, 148] on input "file" at bounding box center [66, 150] width 46 height 11
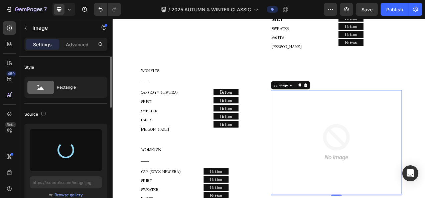
type input "https://cdn.shopify.com/s/files/1/0860/5397/8403/files/gempages_499421484788220…"
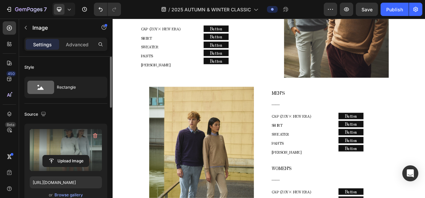
scroll to position [669, 0]
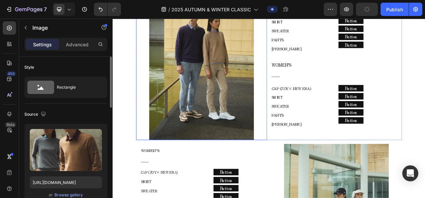
click at [260, 112] on img at bounding box center [226, 73] width 134 height 201
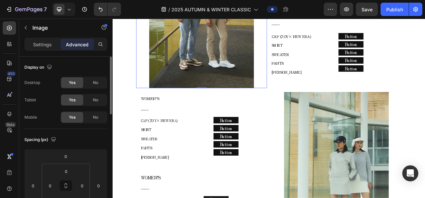
scroll to position [67, 0]
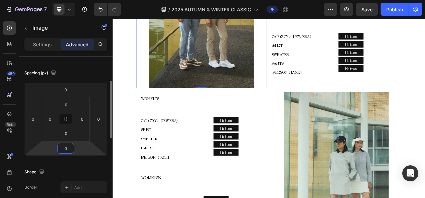
click at [70, 147] on input "0" at bounding box center [65, 149] width 13 height 10
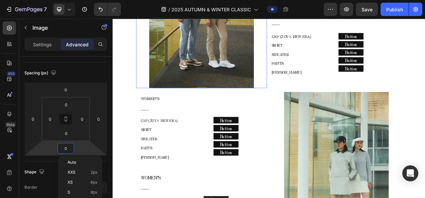
type input "5"
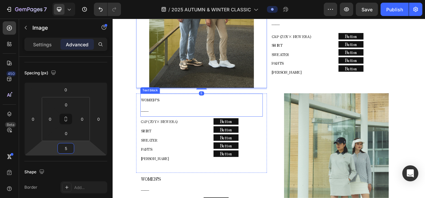
click at [249, 130] on p "――" at bounding box center [227, 137] width 156 height 14
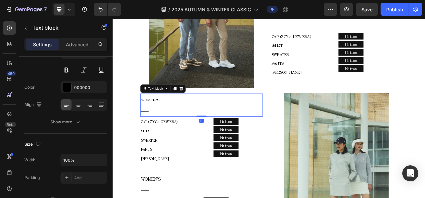
scroll to position [0, 0]
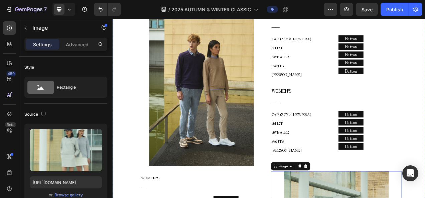
scroll to position [803, 0]
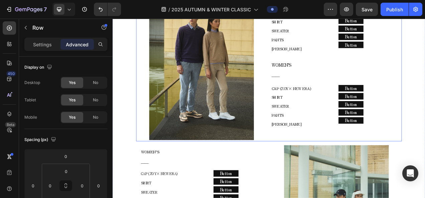
click at [308, 171] on div "Image MEN’S ―― Text block CAP (ZOY× NEW ERA) SHIRT SWEATER PANTS COLE HAAN Text…" at bounding box center [313, 74] width 341 height 203
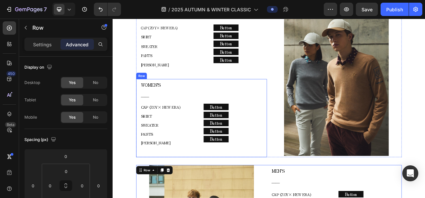
scroll to position [602, 0]
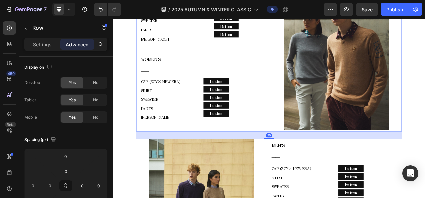
click at [312, 160] on div "MEN’S ―― Text block CAP (ZOY× NEW ERA) SHIRT SWEATER PANTS COLE HAAN Text block…" at bounding box center [313, 62] width 341 height 203
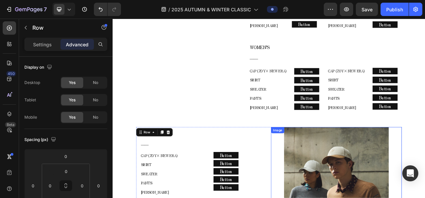
scroll to position [402, 0]
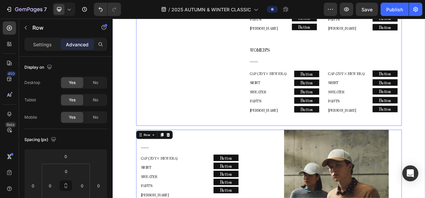
click at [298, 154] on div "MEN’S ―― Text block CAP (ZOY× NEW ERA) SHIRT SWEATER PANTS COLE HAAN Text block…" at bounding box center [386, 51] width 196 height 209
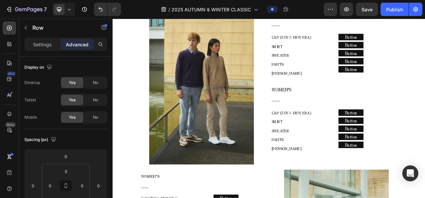
scroll to position [836, 0]
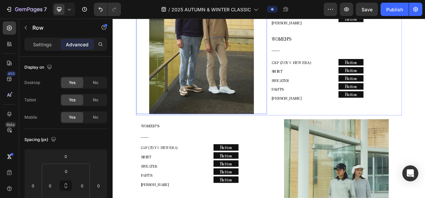
click at [307, 135] on div at bounding box center [227, 40] width 168 height 201
click at [312, 138] on div "Image 5 MEN’S ―― Text block CAP (ZOY× NEW ERA) SHIRT SWEATER PANTS COLE HAAN Te…" at bounding box center [313, 41] width 341 height 203
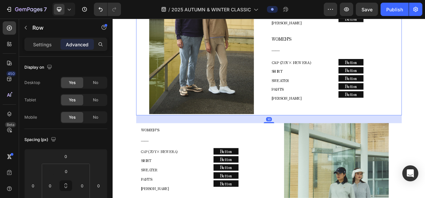
drag, startPoint x: 312, startPoint y: 143, endPoint x: 313, endPoint y: 148, distance: 5.2
click at [313, 152] on div at bounding box center [312, 152] width 13 height 1
type input "30"
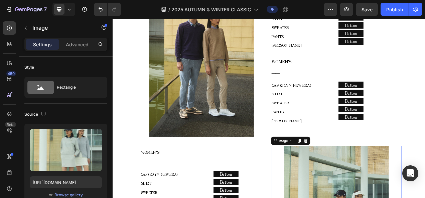
scroll to position [803, 0]
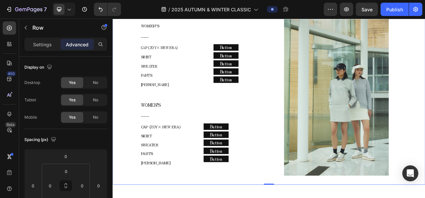
scroll to position [936, 0]
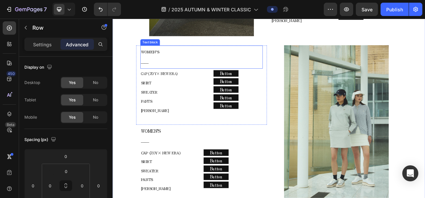
click at [173, 59] on p "WOMEN’S" at bounding box center [227, 61] width 156 height 14
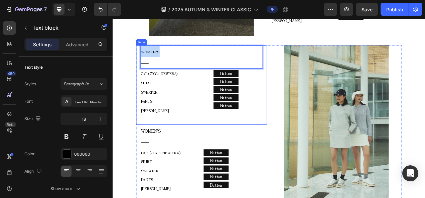
drag, startPoint x: 171, startPoint y: 58, endPoint x: 140, endPoint y: 60, distance: 30.8
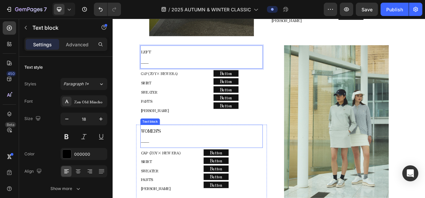
click at [180, 156] on p "WOMEN’S" at bounding box center [227, 163] width 156 height 14
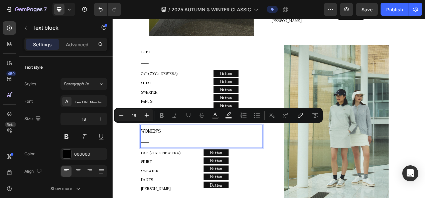
click at [178, 156] on p "WOMEN’S" at bounding box center [227, 163] width 156 height 14
drag, startPoint x: 174, startPoint y: 157, endPoint x: 144, endPoint y: 155, distance: 30.4
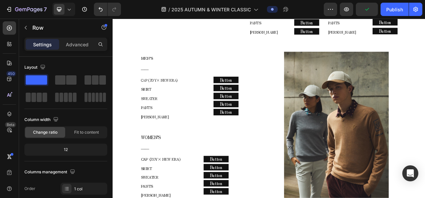
scroll to position [636, 0]
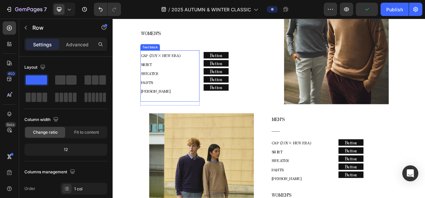
click at [166, 116] on p "[PERSON_NAME]" at bounding box center [186, 112] width 75 height 12
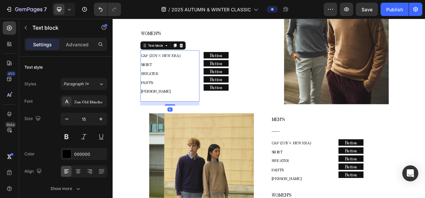
click at [166, 116] on p "[PERSON_NAME]" at bounding box center [186, 112] width 75 height 12
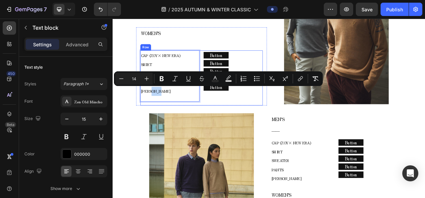
click at [244, 124] on div "Button Button Button Button Button Button Button Button Button Button" at bounding box center [267, 94] width 76 height 71
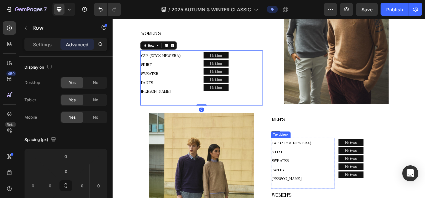
click at [349, 176] on span "CAP (ZOY× NEW ERA)" at bounding box center [341, 178] width 50 height 7
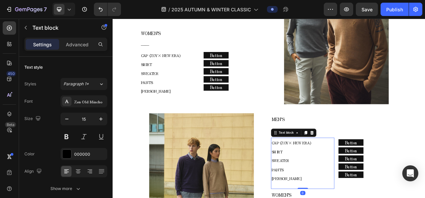
click at [349, 176] on span "CAP (ZOY× NEW ERA)" at bounding box center [341, 178] width 50 height 7
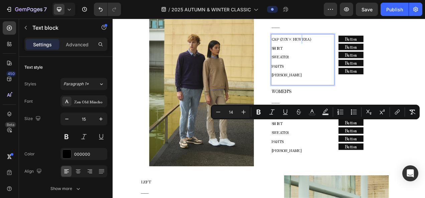
scroll to position [769, 0]
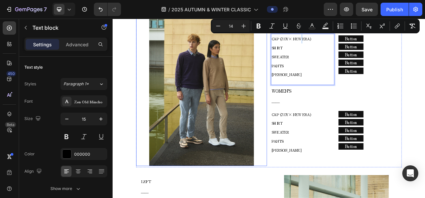
click at [355, 144] on p "CAP (ZOY× NEW ERA) SHIRT SWEATER PANTS" at bounding box center [356, 159] width 80 height 46
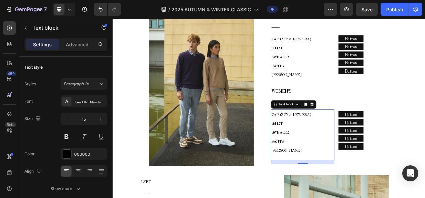
click at [355, 144] on p "CAP (ZOY× NEW ERA) SHIRT SWEATER PANTS" at bounding box center [356, 159] width 80 height 46
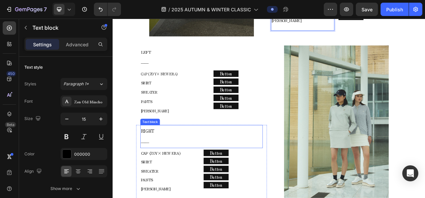
scroll to position [936, 0]
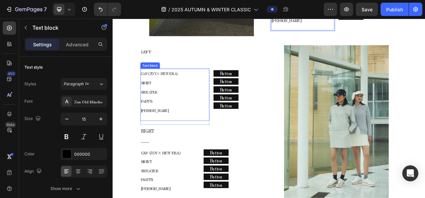
click at [162, 122] on span "PANTS" at bounding box center [156, 125] width 15 height 6
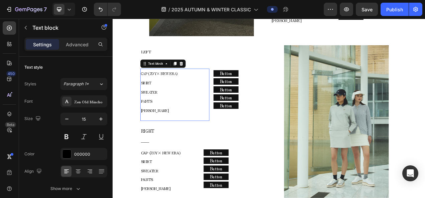
click at [162, 122] on span "PANTS" at bounding box center [156, 125] width 15 height 6
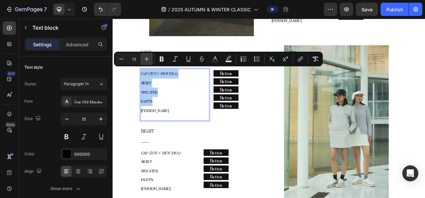
click at [149, 57] on icon "Editor contextual toolbar" at bounding box center [146, 59] width 7 height 7
type input "14"
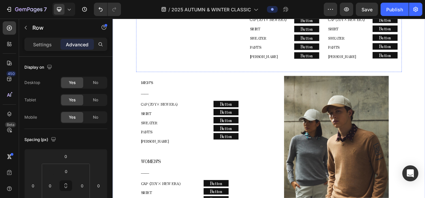
scroll to position [502, 0]
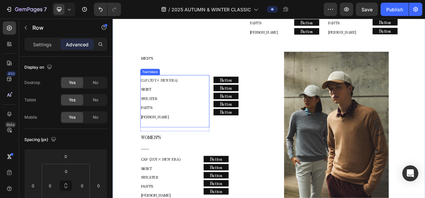
click at [223, 135] on p "CAP (ZOY× NEW ERA) SHIRT SWEATER PANTS" at bounding box center [192, 115] width 87 height 47
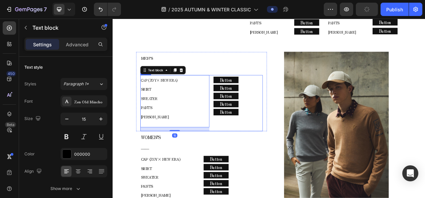
click at [238, 148] on div "CAP (ZOY× NEW ERA) SHIRT SWEATER PANTS COLE HAAN Text block 15 Row Button Butto…" at bounding box center [226, 127] width 157 height 72
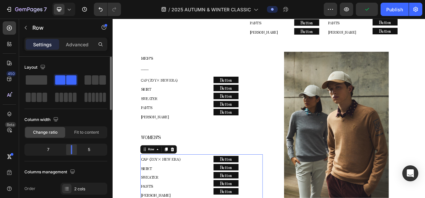
drag, startPoint x: 64, startPoint y: 150, endPoint x: 71, endPoint y: 150, distance: 6.7
click at [71, 150] on div at bounding box center [71, 149] width 12 height 9
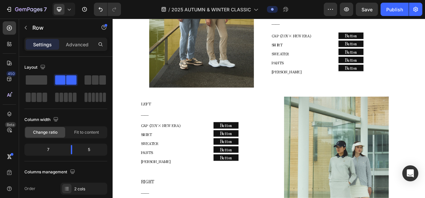
scroll to position [936, 0]
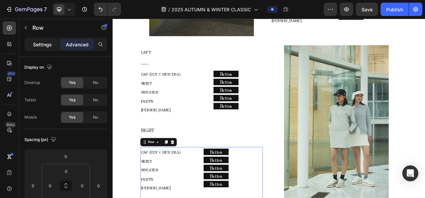
click at [39, 40] on div "Settings" at bounding box center [42, 44] width 33 height 11
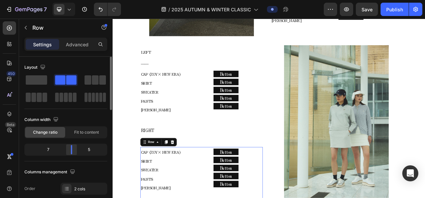
click at [71, 149] on div at bounding box center [71, 149] width 12 height 9
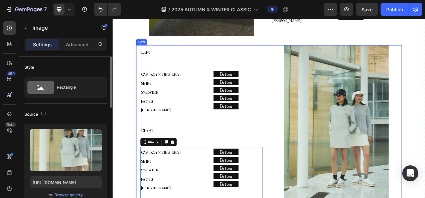
click at [316, 182] on div at bounding box center [400, 153] width 168 height 201
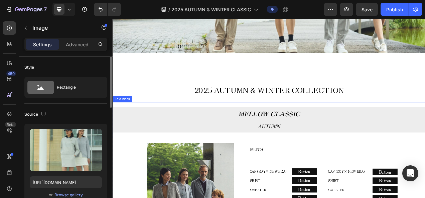
scroll to position [168, 0]
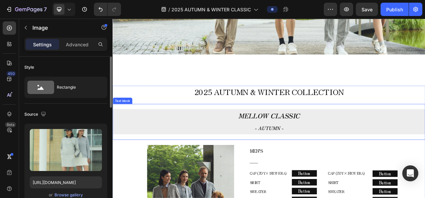
click at [228, 147] on p "MELLOW CLASSIC" at bounding box center [313, 143] width 400 height 15
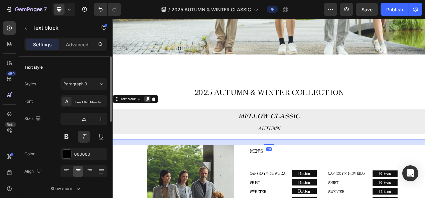
click at [158, 122] on icon at bounding box center [157, 122] width 4 height 5
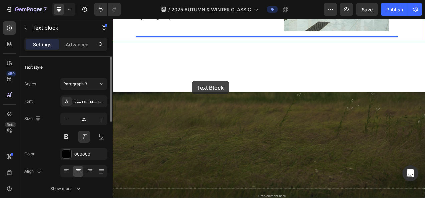
drag, startPoint x: 141, startPoint y: 171, endPoint x: 214, endPoint y: 99, distance: 103.2
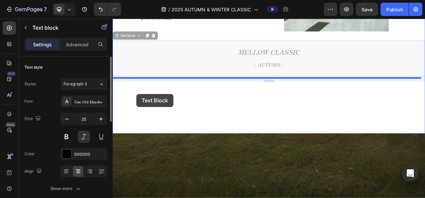
drag, startPoint x: 143, startPoint y: 36, endPoint x: 143, endPoint y: 116, distance: 79.2
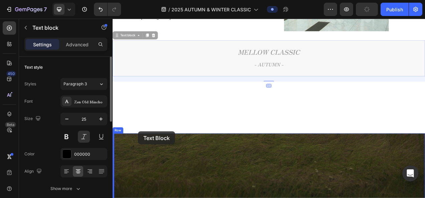
drag, startPoint x: 146, startPoint y: 37, endPoint x: 145, endPoint y: 164, distance: 126.6
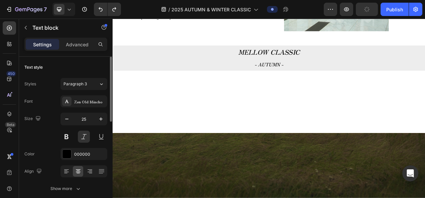
click at [184, 58] on p "MELLOW CLASSIC" at bounding box center [313, 61] width 400 height 15
click at [141, 61] on p "MELLOW CLASSIC" at bounding box center [313, 61] width 400 height 15
drag, startPoint x: 156, startPoint y: 90, endPoint x: 158, endPoint y: 84, distance: 6.7
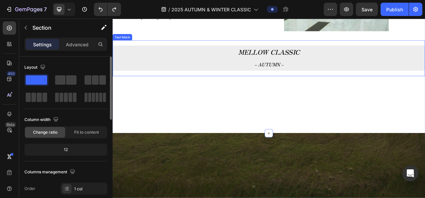
click at [162, 58] on p "MELLOW CLASSIC" at bounding box center [313, 61] width 400 height 15
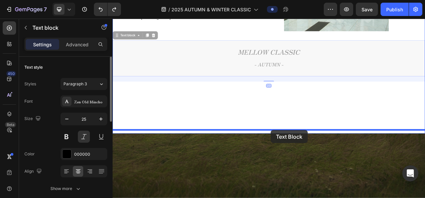
drag, startPoint x: 141, startPoint y: 37, endPoint x: 315, endPoint y: 162, distance: 214.5
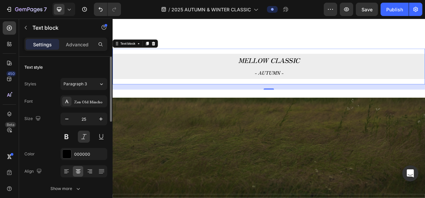
scroll to position [1256, 0]
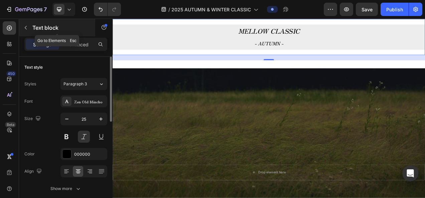
click at [25, 29] on icon "button" at bounding box center [25, 27] width 5 height 5
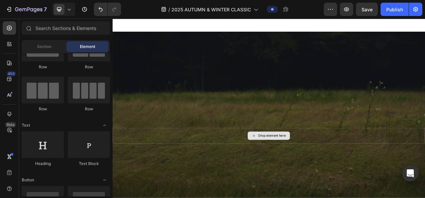
scroll to position [1289, 0]
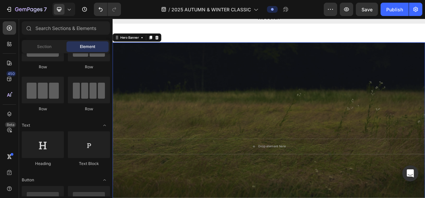
click at [242, 122] on div "Overlay" at bounding box center [313, 182] width 401 height 267
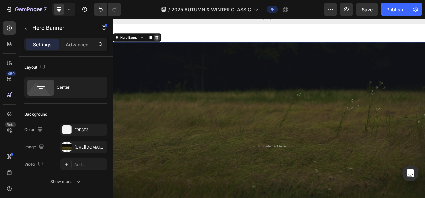
click at [171, 44] on icon at bounding box center [169, 42] width 5 height 5
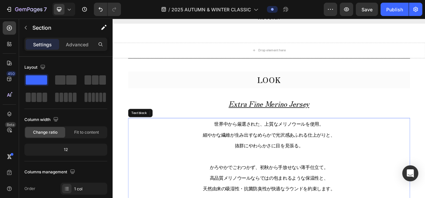
click at [269, 49] on div "MELLOW CLASSIC - AUTUMN - Text block Section 3" at bounding box center [313, 12] width 401 height 74
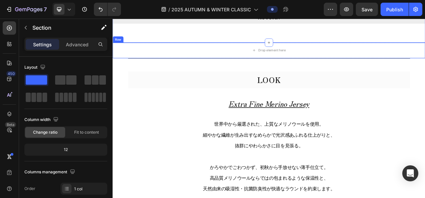
scroll to position [1156, 0]
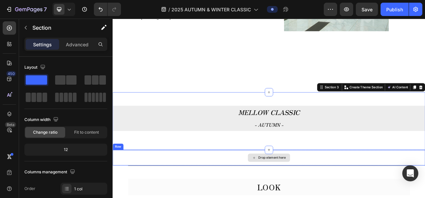
click at [285, 198] on div "Drop element here" at bounding box center [313, 197] width 401 height 20
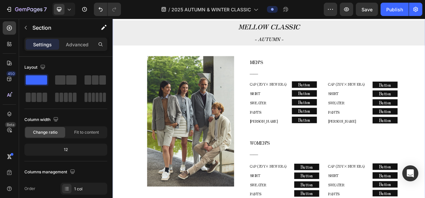
scroll to position [220, 0]
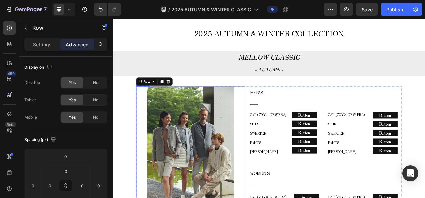
scroll to position [254, 0]
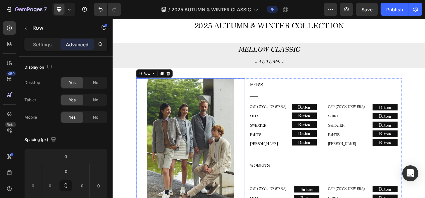
click at [235, 149] on img at bounding box center [213, 180] width 112 height 168
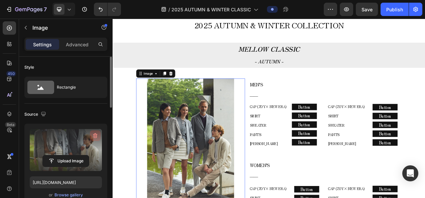
click at [96, 133] on icon "button" at bounding box center [95, 136] width 7 height 7
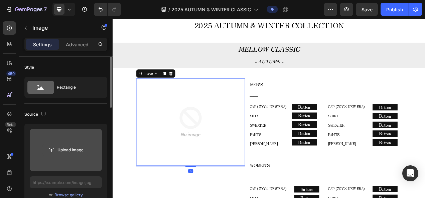
click at [82, 150] on input "file" at bounding box center [66, 150] width 46 height 11
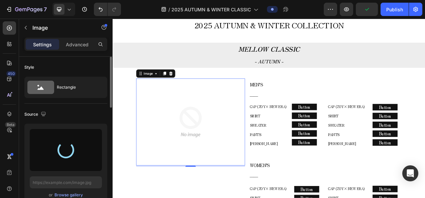
type input "https://cdn.shopify.com/s/files/1/0860/5397/8403/files/gempages_499421484788220…"
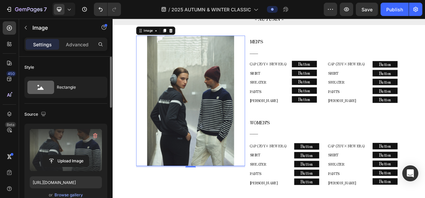
scroll to position [387, 0]
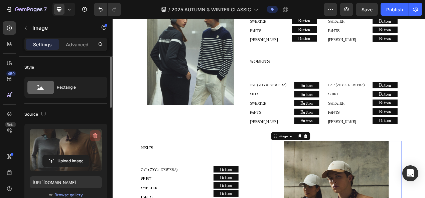
click at [98, 134] on icon "button" at bounding box center [95, 136] width 7 height 7
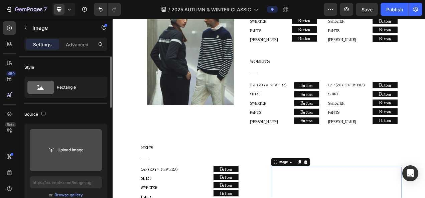
click at [78, 147] on input "file" at bounding box center [66, 150] width 46 height 11
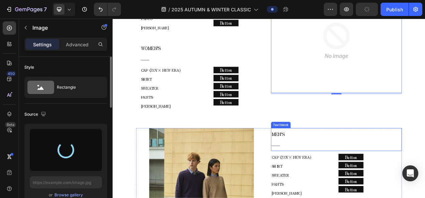
scroll to position [621, 0]
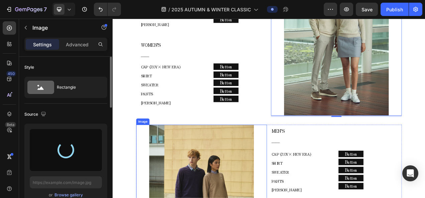
type input "https://cdn.shopify.com/s/files/1/0860/5397/8403/files/gempages_499421484788220…"
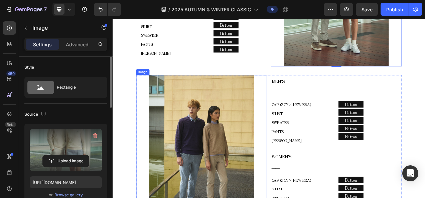
scroll to position [688, 0]
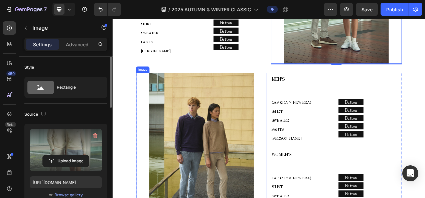
click at [256, 189] on img at bounding box center [226, 188] width 134 height 201
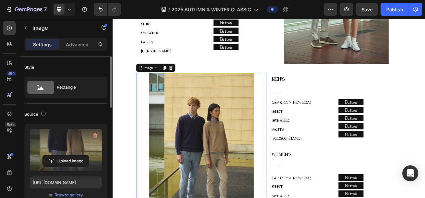
drag, startPoint x: 97, startPoint y: 138, endPoint x: 93, endPoint y: 145, distance: 8.7
click at [97, 138] on icon "button" at bounding box center [95, 136] width 7 height 7
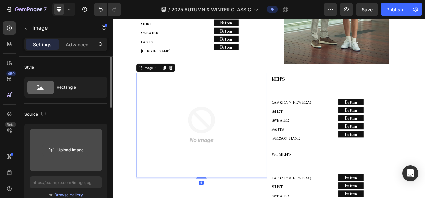
click at [86, 151] on input "file" at bounding box center [66, 150] width 46 height 11
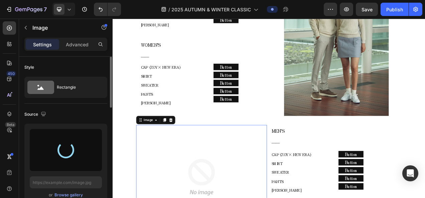
scroll to position [588, 0]
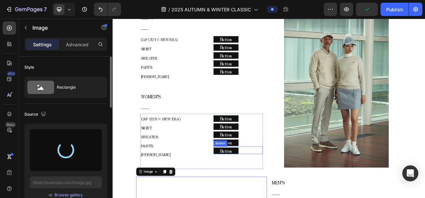
type input "https://cdn.shopify.com/s/files/1/0860/5397/8403/files/gempages_499421484788220…"
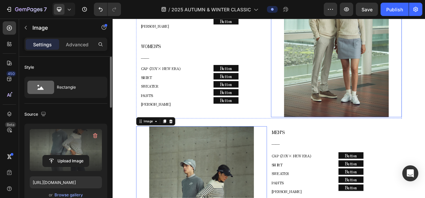
scroll to position [621, 0]
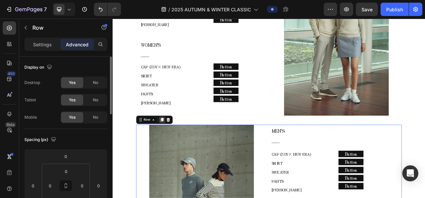
click at [177, 148] on icon at bounding box center [175, 148] width 5 height 5
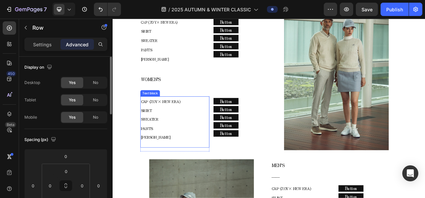
scroll to position [575, 0]
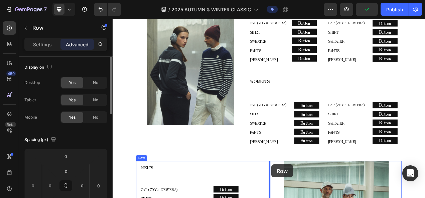
scroll to position [442, 0]
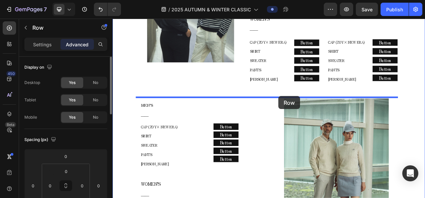
drag, startPoint x: 162, startPoint y: 193, endPoint x: 325, endPoint y: 118, distance: 179.5
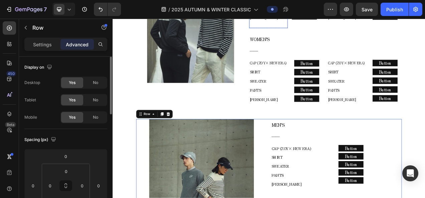
scroll to position [275, 0]
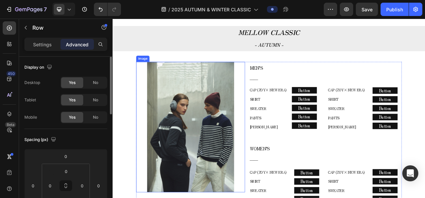
click at [276, 75] on div at bounding box center [213, 158] width 140 height 168
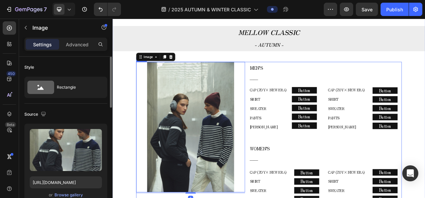
click at [283, 74] on div "Image 5 MEN’S ―― Text block CAP (ZOY× NEW ERA) SHIRT SWEATER PANTS COLE HAAN Te…" at bounding box center [313, 178] width 341 height 209
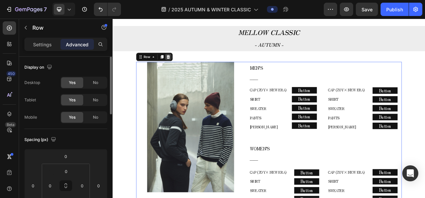
click at [182, 67] on icon at bounding box center [184, 67] width 4 height 5
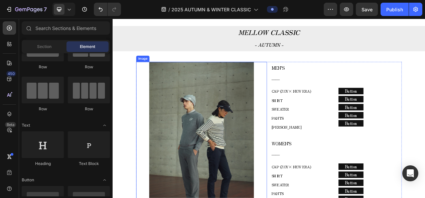
drag, startPoint x: 274, startPoint y: 85, endPoint x: 155, endPoint y: 122, distance: 124.3
click at [274, 85] on img at bounding box center [226, 174] width 134 height 201
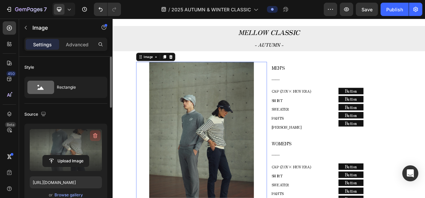
click at [93, 135] on icon "button" at bounding box center [95, 136] width 7 height 7
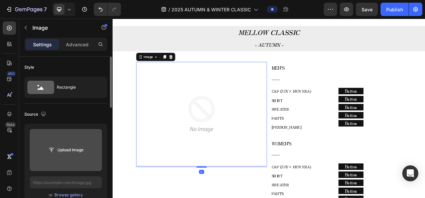
click at [78, 145] on input "file" at bounding box center [66, 150] width 46 height 11
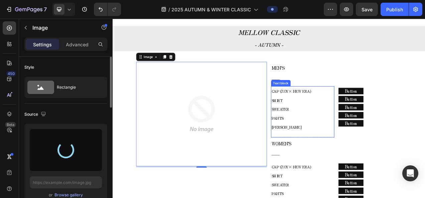
type input "https://cdn.shopify.com/s/files/1/0860/5397/8403/files/gempages_499421484788220…"
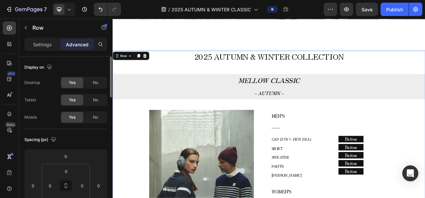
scroll to position [208, 0]
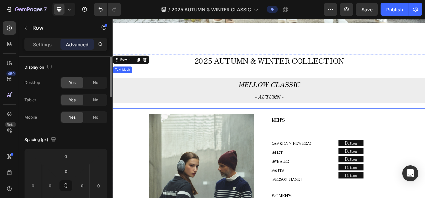
click at [300, 114] on p "- AUTUMN -" at bounding box center [313, 119] width 400 height 16
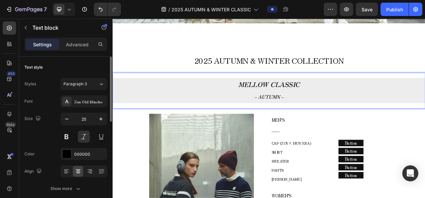
click at [307, 119] on strong "- AUTUMN -" at bounding box center [313, 119] width 37 height 9
drag, startPoint x: 297, startPoint y: 122, endPoint x: 323, endPoint y: 121, distance: 26.4
click at [323, 121] on strong "- AUTUMN -" at bounding box center [313, 119] width 37 height 9
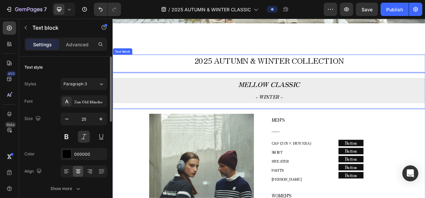
click at [252, 69] on span "2025 AUTUMN & WINTER COLLECTION" at bounding box center [313, 72] width 192 height 15
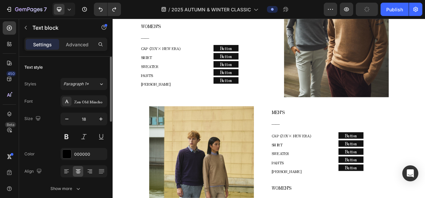
scroll to position [635, 0]
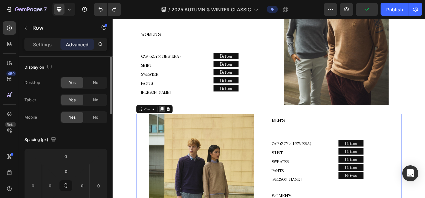
click at [175, 134] on icon at bounding box center [176, 135] width 4 height 5
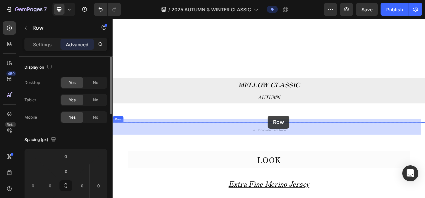
scroll to position [1418, 0]
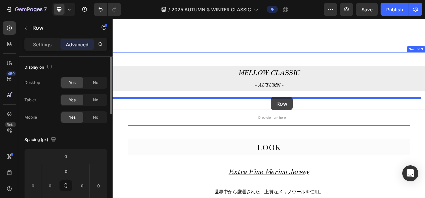
drag, startPoint x: 155, startPoint y: 35, endPoint x: 316, endPoint y: 120, distance: 181.6
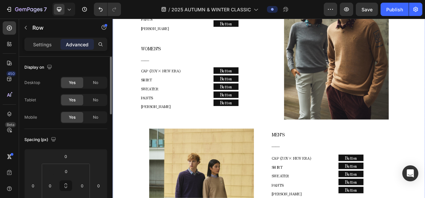
scroll to position [482, 0]
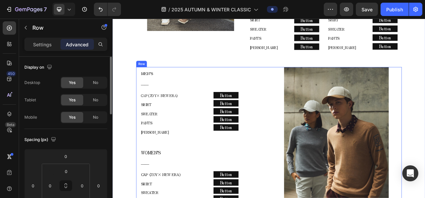
click at [311, 81] on div "MEN’S ―― Text block CAP (ZOY× NEW ERA) SHIRT SWEATER PANTS COLE HAAN Text block…" at bounding box center [313, 182] width 341 height 203
click at [175, 72] on icon at bounding box center [176, 74] width 4 height 5
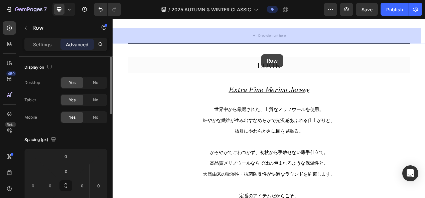
scroll to position [1702, 0]
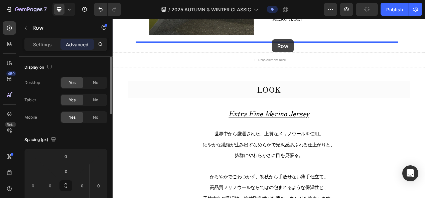
drag, startPoint x: 159, startPoint y: 39, endPoint x: 317, endPoint y: 45, distance: 157.8
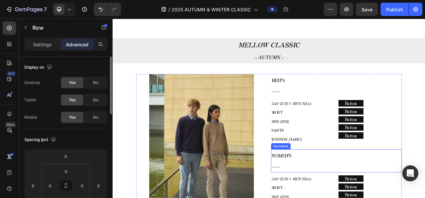
click at [327, 187] on p "WOMEN’S" at bounding box center [399, 194] width 166 height 14
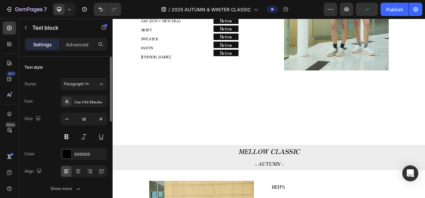
scroll to position [1102, 0]
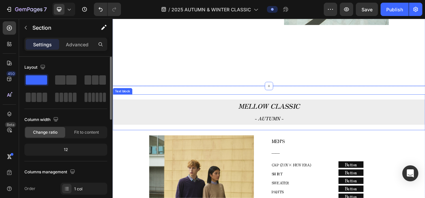
scroll to position [1169, 0]
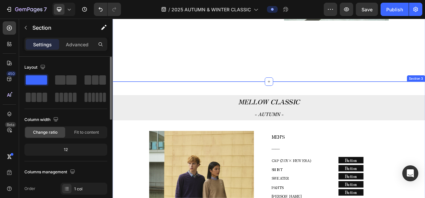
click at [322, 133] on p "- AUTUMN -" at bounding box center [313, 141] width 400 height 16
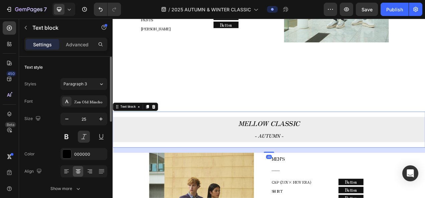
scroll to position [1102, 0]
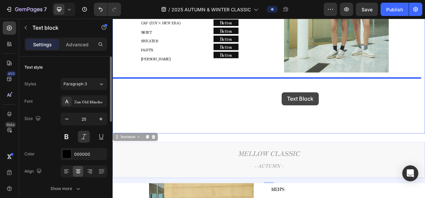
drag, startPoint x: 140, startPoint y: 168, endPoint x: 329, endPoint y: 113, distance: 197.2
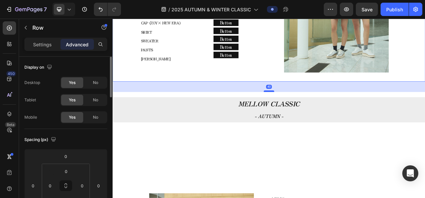
drag, startPoint x: 315, startPoint y: 94, endPoint x: 315, endPoint y: 108, distance: 13.4
click at [315, 111] on div at bounding box center [312, 112] width 13 height 2
type input "40"
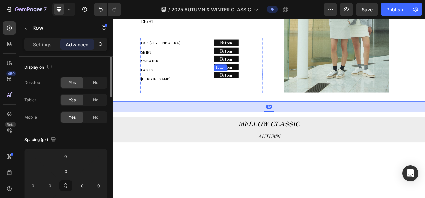
scroll to position [1069, 0]
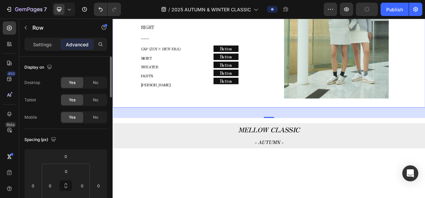
click at [104, 65] on div "Display on" at bounding box center [65, 67] width 83 height 11
click at [247, 187] on div "MELLOW CLASSIC - AUTUMN - Text block" at bounding box center [313, 169] width 401 height 46
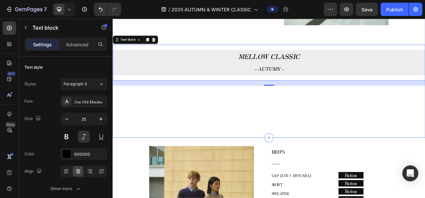
scroll to position [1169, 0]
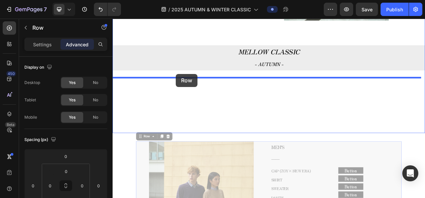
drag, startPoint x: 163, startPoint y: 167, endPoint x: 193, endPoint y: 90, distance: 82.9
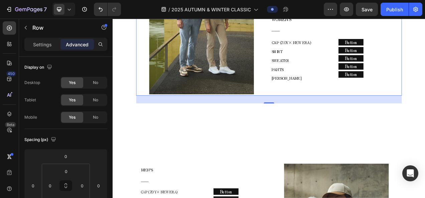
scroll to position [1370, 0]
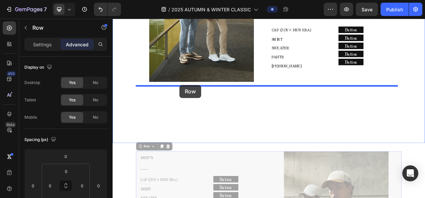
drag, startPoint x: 168, startPoint y: 175, endPoint x: 198, endPoint y: 104, distance: 77.4
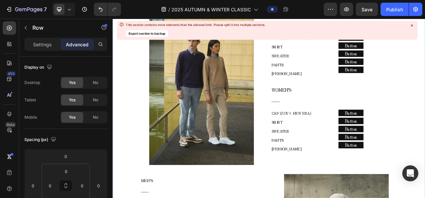
scroll to position [1169, 0]
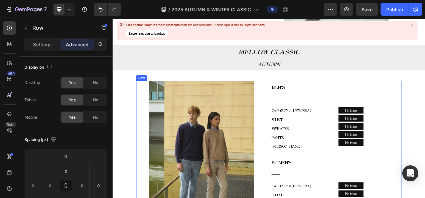
click at [310, 99] on div "Image MEN’S ―― Text block CAP (ZOY× NEW ERA) SHIRT SWEATER PANTS COLE HAAN Text…" at bounding box center [313, 200] width 341 height 203
click at [175, 89] on div at bounding box center [176, 93] width 8 height 8
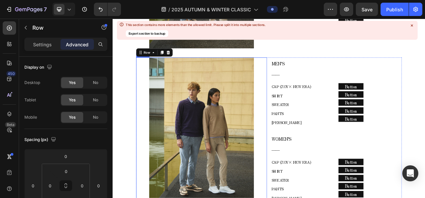
scroll to position [1399, 0]
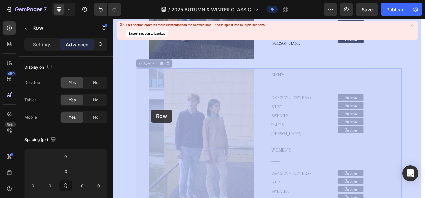
drag, startPoint x: 159, startPoint y: 71, endPoint x: 161, endPoint y: 136, distance: 64.5
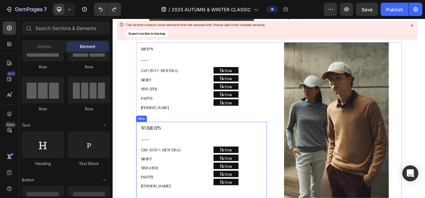
scroll to position [1566, 0]
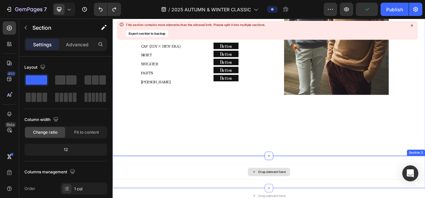
scroll to position [1633, 0]
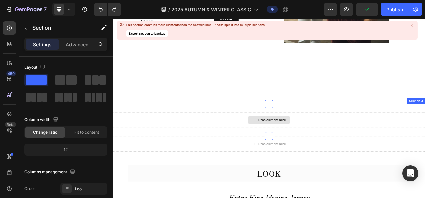
click at [277, 139] on div "Drop element here" at bounding box center [313, 149] width 401 height 20
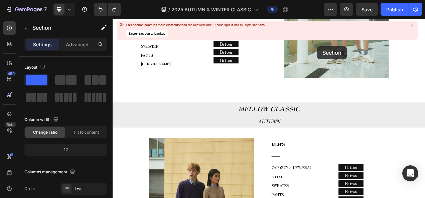
scroll to position [1094, 0]
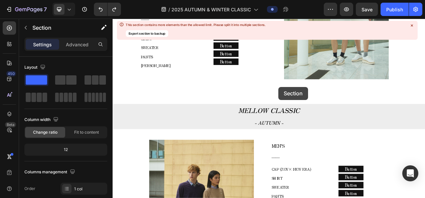
drag, startPoint x: 381, startPoint y: 114, endPoint x: 323, endPoint y: 112, distance: 57.5
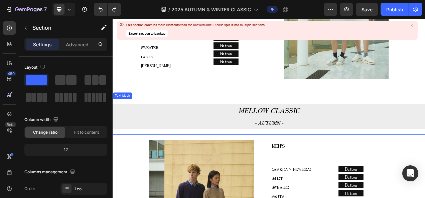
click at [324, 122] on div "MELLOW CLASSIC - AUTUMN - Text block" at bounding box center [313, 145] width 401 height 46
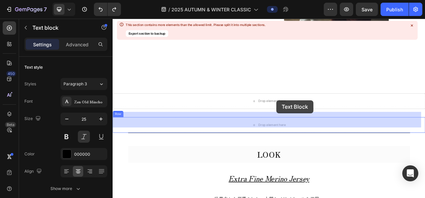
scroll to position [1680, 0]
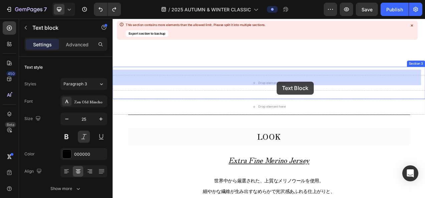
drag, startPoint x: 135, startPoint y: 110, endPoint x: 323, endPoint y: 100, distance: 188.7
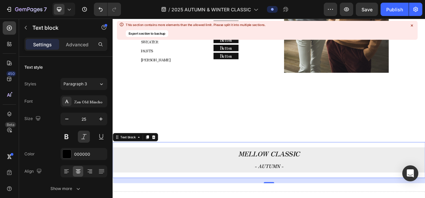
scroll to position [1547, 0]
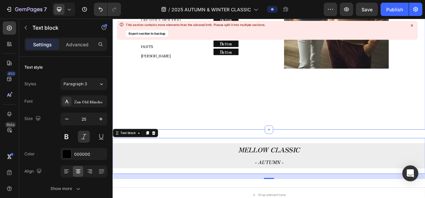
click at [412, 25] on icon at bounding box center [412, 25] width 2 height 2
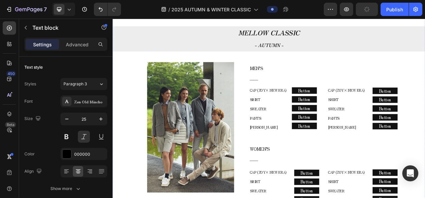
scroll to position [277, 0]
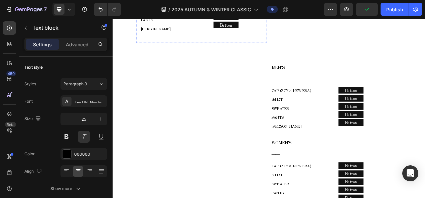
scroll to position [1146, 0]
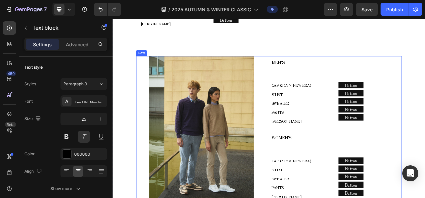
click at [311, 67] on div "Image MEN’S ―― Text block CAP (ZOY× NEW ERA) SHIRT SWEATER PANTS COLE HAAN Text…" at bounding box center [313, 168] width 341 height 203
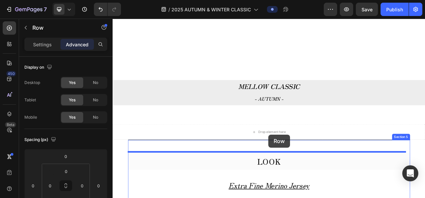
scroll to position [1633, 0]
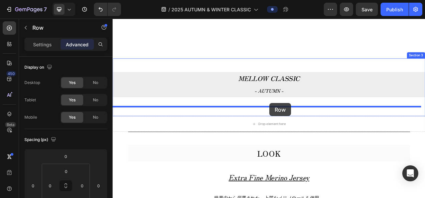
drag, startPoint x: 156, startPoint y: 58, endPoint x: 314, endPoint y: 127, distance: 172.2
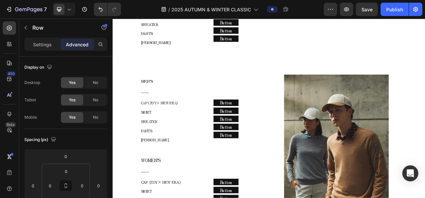
scroll to position [1132, 0]
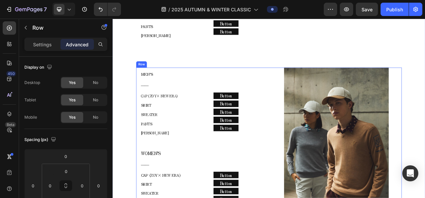
click at [310, 82] on div "MEN’S ―― Text block CAP (ZOY× NEW ERA) SHIRT SWEATER PANTS COLE HAAN Text block…" at bounding box center [313, 183] width 341 height 203
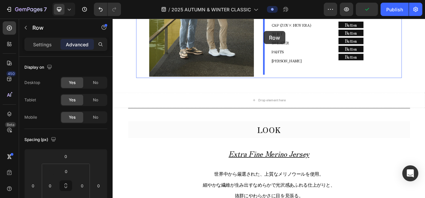
scroll to position [1656, 0]
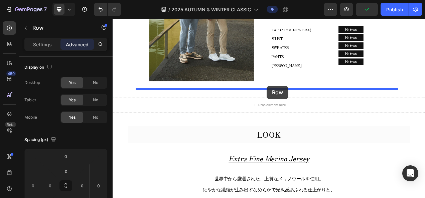
drag, startPoint x: 153, startPoint y: 75, endPoint x: 310, endPoint y: 105, distance: 160.5
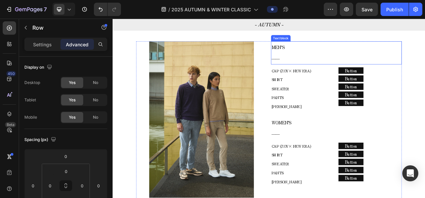
scroll to position [1270, 0]
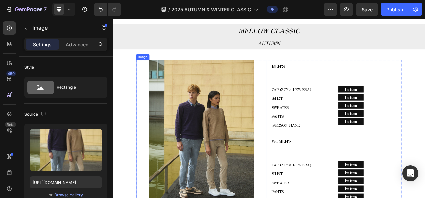
click at [307, 72] on div at bounding box center [227, 172] width 168 height 201
click at [310, 72] on div "Image 5 MEN’S ―― Text block CAP (ZOY× NEW ERA) SHIRT SWEATER PANTS COLE HAAN Te…" at bounding box center [313, 173] width 341 height 203
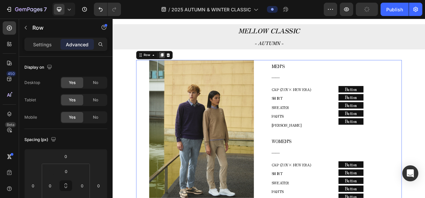
click at [175, 62] on div at bounding box center [176, 65] width 8 height 8
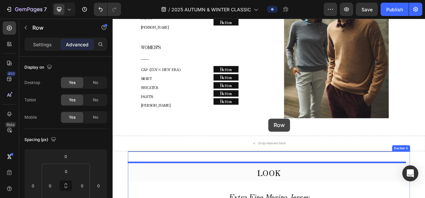
scroll to position [1850, 0]
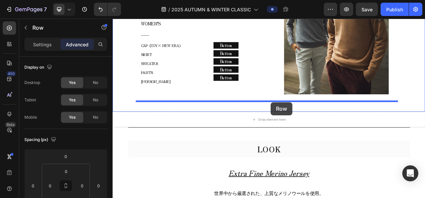
drag, startPoint x: 161, startPoint y: 36, endPoint x: 315, endPoint y: 126, distance: 178.3
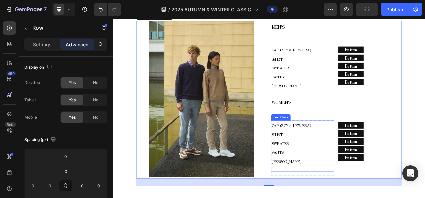
scroll to position [1840, 0]
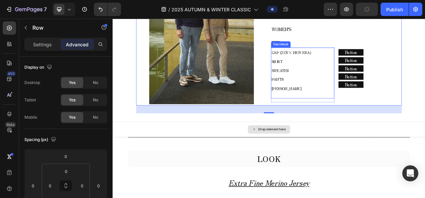
click at [343, 153] on div "Drop element here" at bounding box center [313, 161] width 401 height 20
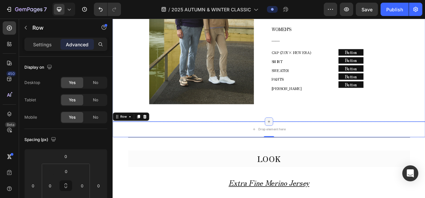
click at [309, 146] on div at bounding box center [313, 151] width 11 height 11
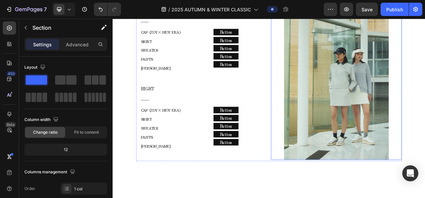
scroll to position [1102, 0]
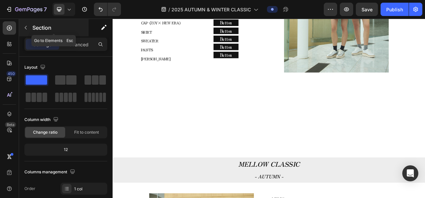
click at [22, 26] on button "button" at bounding box center [25, 27] width 11 height 11
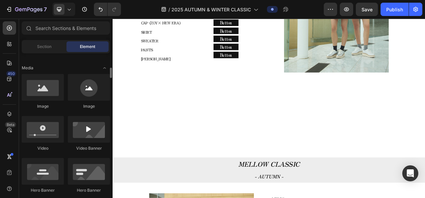
scroll to position [234, 0]
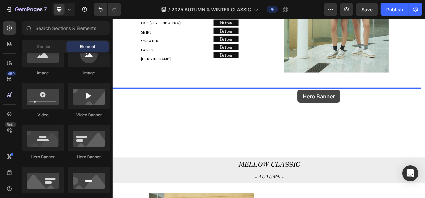
drag, startPoint x: 162, startPoint y: 163, endPoint x: 350, endPoint y: 110, distance: 195.0
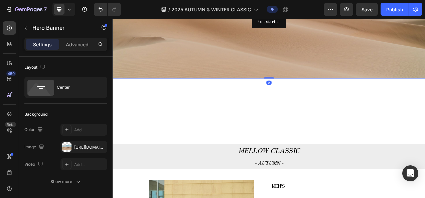
scroll to position [1336, 0]
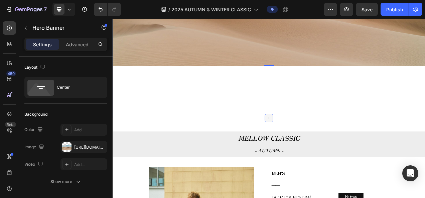
click at [310, 144] on icon at bounding box center [312, 146] width 5 height 5
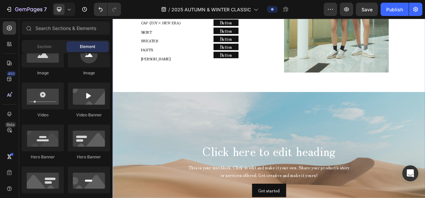
scroll to position [1102, 0]
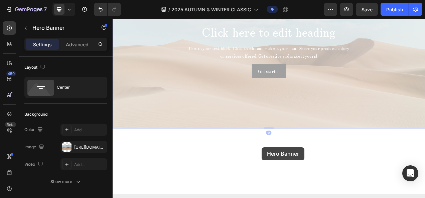
scroll to position [1373, 0]
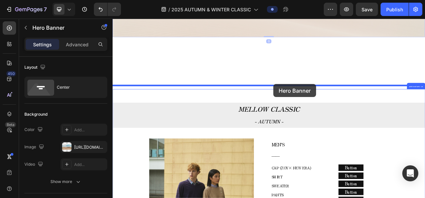
drag, startPoint x: 147, startPoint y: 103, endPoint x: 319, endPoint y: 103, distance: 172.1
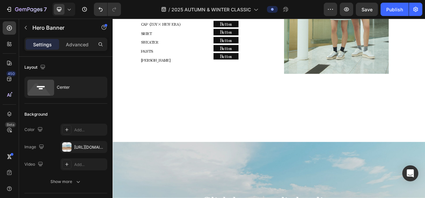
scroll to position [1106, 0]
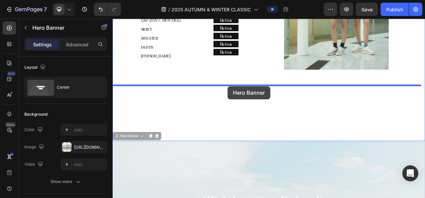
drag, startPoint x: 127, startPoint y: 167, endPoint x: 260, endPoint y: 106, distance: 146.9
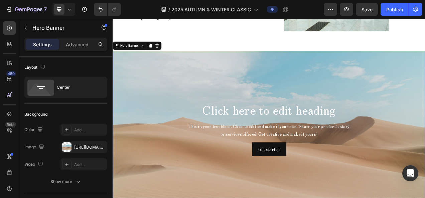
scroll to position [1307, 0]
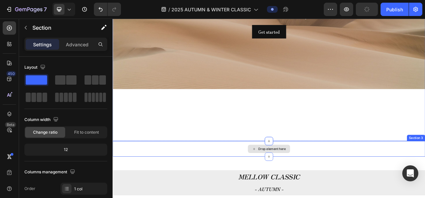
scroll to position [1340, 0]
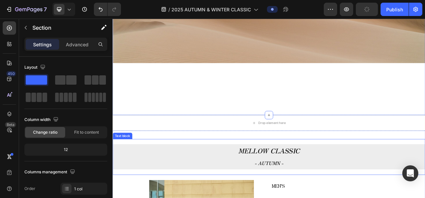
click at [127, 181] on p "MELLOW CLASSIC" at bounding box center [313, 188] width 400 height 15
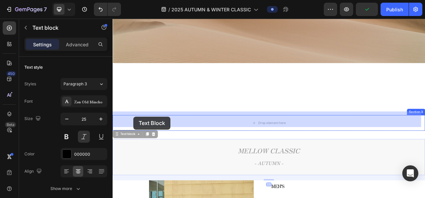
drag, startPoint x: 131, startPoint y: 163, endPoint x: 139, endPoint y: 145, distance: 20.0
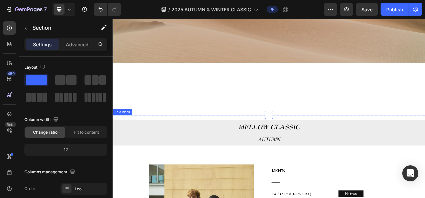
click at [303, 155] on strong "MELLOW CLASSIC" at bounding box center [313, 157] width 79 height 12
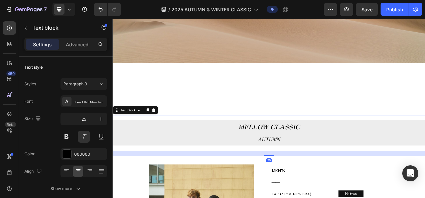
click at [302, 165] on p "- AUTUMN -" at bounding box center [313, 173] width 400 height 16
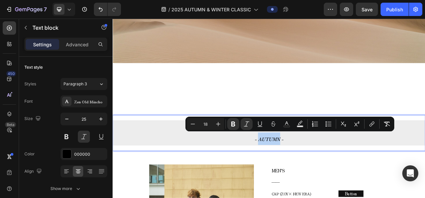
drag, startPoint x: 297, startPoint y: 171, endPoint x: 325, endPoint y: 173, distance: 27.8
click at [325, 173] on strong "- AUTUMN -" at bounding box center [313, 173] width 37 height 9
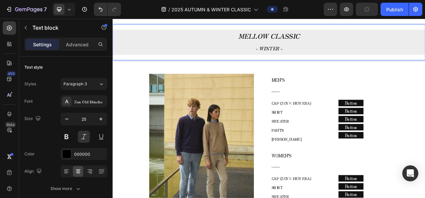
scroll to position [1507, 0]
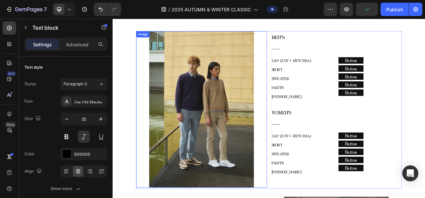
click at [236, 129] on img at bounding box center [226, 135] width 134 height 201
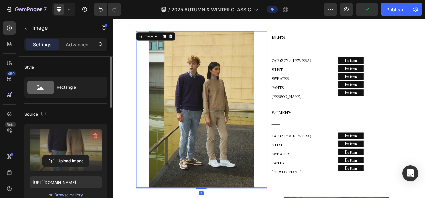
click at [96, 137] on icon "button" at bounding box center [96, 136] width 1 height 2
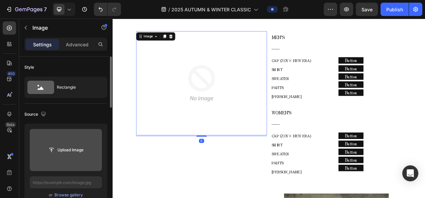
click at [81, 147] on input "file" at bounding box center [66, 150] width 46 height 11
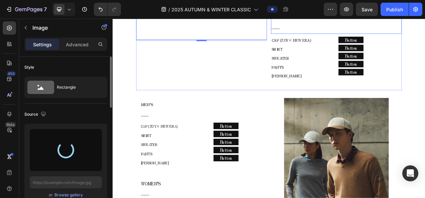
scroll to position [1641, 0]
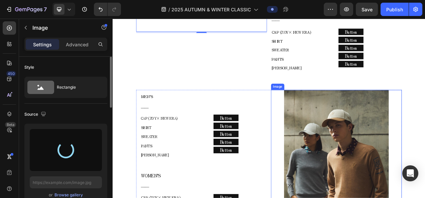
type input "https://cdn.shopify.com/s/files/1/0860/5397/8403/files/gempages_499421484788220…"
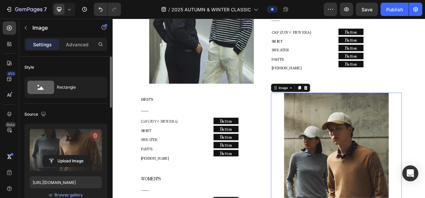
click at [92, 132] on button "button" at bounding box center [95, 136] width 11 height 11
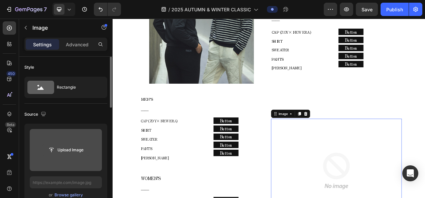
click at [83, 148] on input "file" at bounding box center [66, 150] width 46 height 11
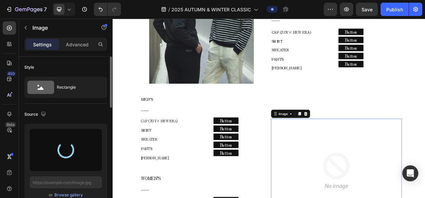
type input "https://cdn.shopify.com/s/files/1/0860/5397/8403/files/gempages_499421484788220…"
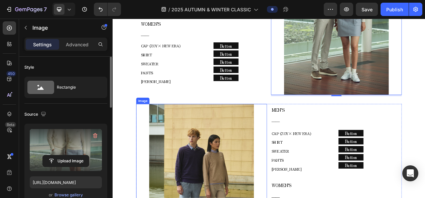
scroll to position [1841, 0]
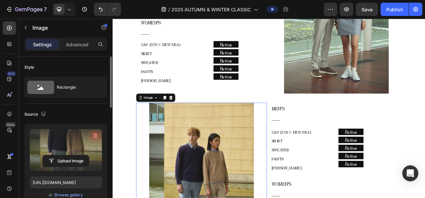
click at [90, 134] on button "button" at bounding box center [95, 136] width 11 height 11
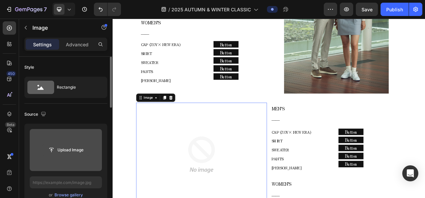
click at [79, 146] on input "file" at bounding box center [66, 150] width 46 height 11
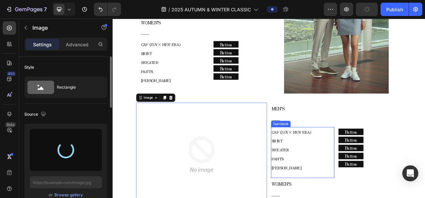
type input "https://cdn.shopify.com/s/files/1/0860/5397/8403/files/gempages_499421484788220…"
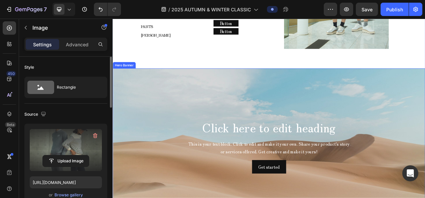
scroll to position [1140, 0]
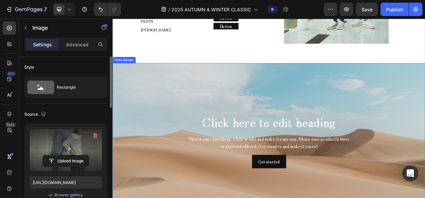
click at [311, 102] on div "Background Image" at bounding box center [313, 176] width 401 height 200
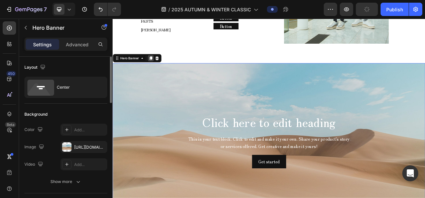
click at [159, 67] on icon at bounding box center [161, 69] width 5 height 5
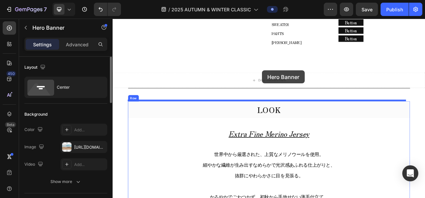
scroll to position [2313, 0]
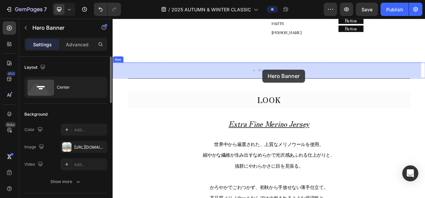
drag, startPoint x: 147, startPoint y: 37, endPoint x: 304, endPoint y: 85, distance: 164.3
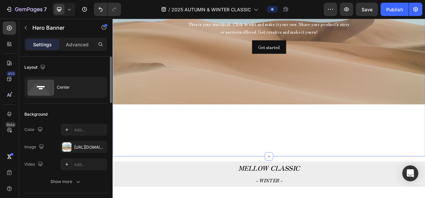
scroll to position [1310, 0]
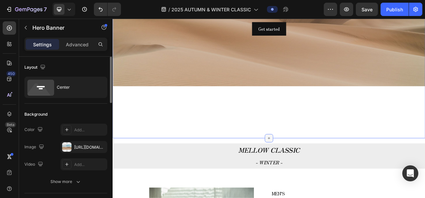
click at [308, 168] on div at bounding box center [313, 172] width 11 height 11
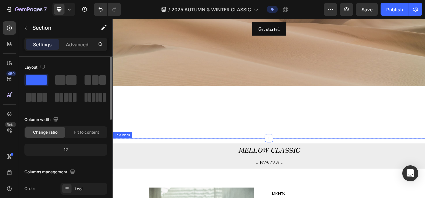
click at [185, 180] on p "MELLOW CLASSIC" at bounding box center [313, 187] width 400 height 15
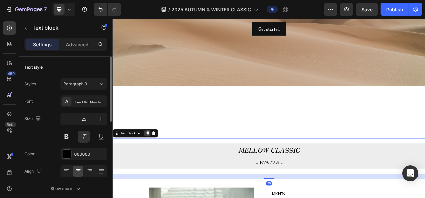
click at [155, 163] on icon at bounding box center [156, 165] width 5 height 5
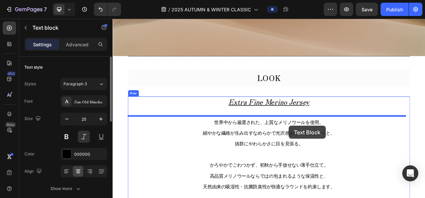
scroll to position [2374, 0]
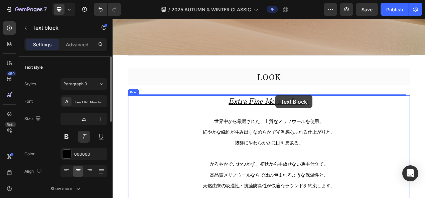
drag, startPoint x: 132, startPoint y: 38, endPoint x: 321, endPoint y: 117, distance: 205.6
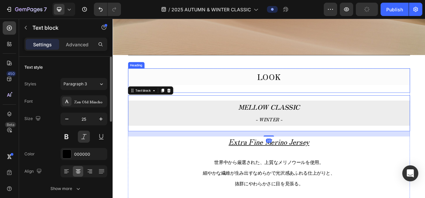
click at [317, 98] on h2 "LOOK" at bounding box center [313, 93] width 362 height 21
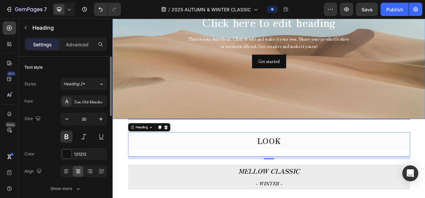
scroll to position [2308, 0]
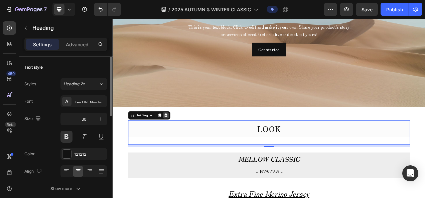
click at [181, 143] on icon at bounding box center [180, 142] width 5 height 5
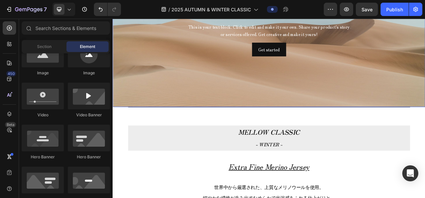
click at [297, 128] on div "Background Image" at bounding box center [313, 32] width 401 height 200
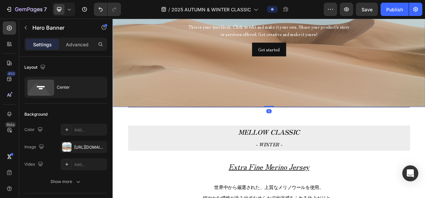
click at [289, 121] on div "Background Image" at bounding box center [313, 32] width 401 height 200
click at [389, 126] on div "Background Image" at bounding box center [313, 32] width 401 height 200
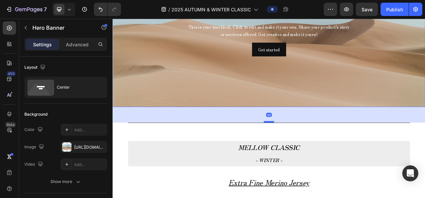
drag, startPoint x: 312, startPoint y: 131, endPoint x: 314, endPoint y: 151, distance: 20.1
click at [314, 151] on div at bounding box center [312, 151] width 13 height 2
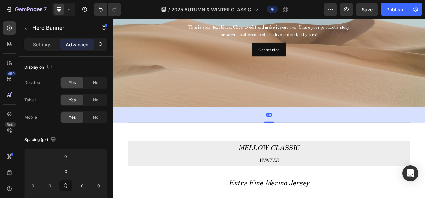
click at [200, 108] on div "Background Image" at bounding box center [313, 32] width 401 height 200
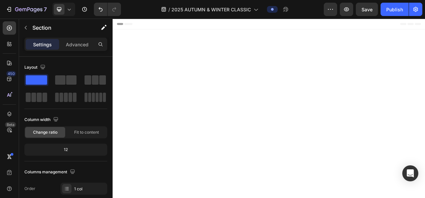
scroll to position [2308, 0]
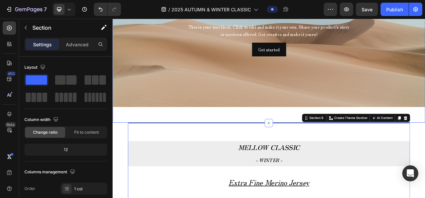
click at [190, 149] on div "Click here to edit heading Heading This is your text block. Click to edit and m…" at bounding box center [313, 42] width 401 height 220
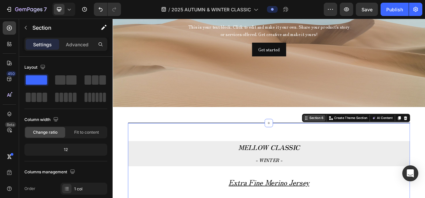
click at [364, 144] on div "Section 6" at bounding box center [374, 146] width 21 height 6
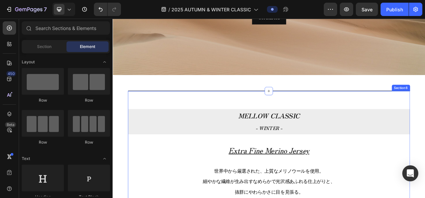
scroll to position [2374, 0]
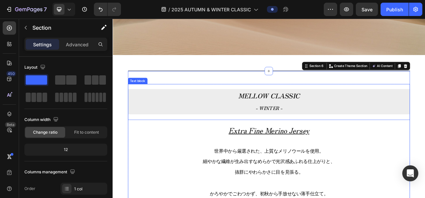
click at [310, 112] on strong "MELLOW CLASSIC" at bounding box center [313, 117] width 79 height 12
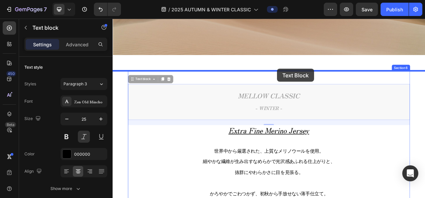
drag, startPoint x: 161, startPoint y: 94, endPoint x: 324, endPoint y: 83, distance: 162.7
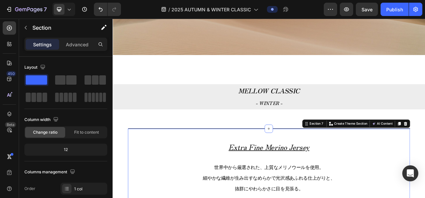
click at [319, 187] on u "Extra Fine Merino Jersey" at bounding box center [313, 183] width 104 height 13
click at [314, 195] on div "Extra Fine Merino Jersey Text block" at bounding box center [313, 187] width 362 height 20
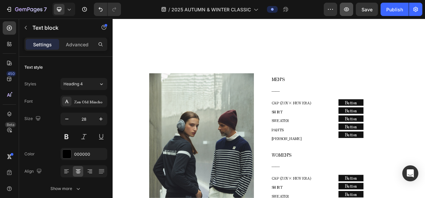
scroll to position [1339, 0]
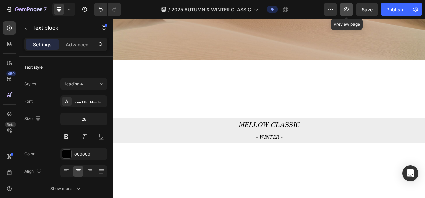
click at [343, 12] on icon "button" at bounding box center [346, 9] width 7 height 7
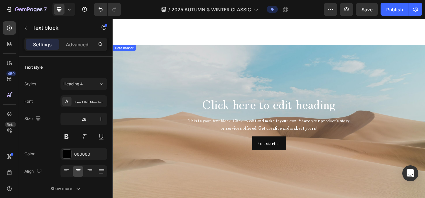
scroll to position [2308, 0]
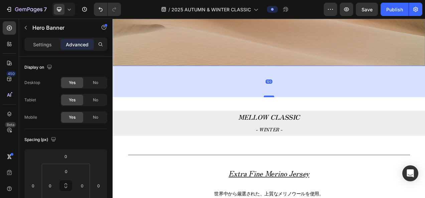
drag, startPoint x: 316, startPoint y: 98, endPoint x: 315, endPoint y: 118, distance: 20.1
click at [315, 118] on div at bounding box center [312, 119] width 13 height 2
type input "120"
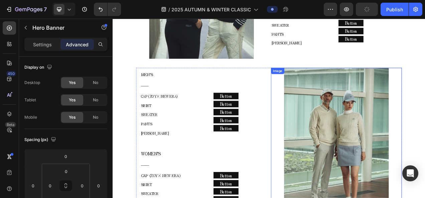
scroll to position [1907, 0]
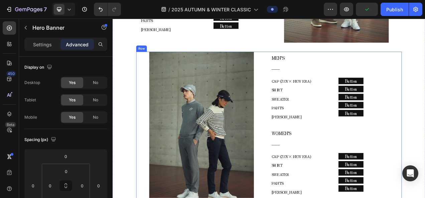
click at [312, 61] on div "Image MEN’S ―― Text block CAP (ZOY× NEW ERA) SHIRT SWEATER PANTS COLE HAAN Text…" at bounding box center [313, 162] width 341 height 203
click at [175, 53] on icon at bounding box center [176, 54] width 4 height 5
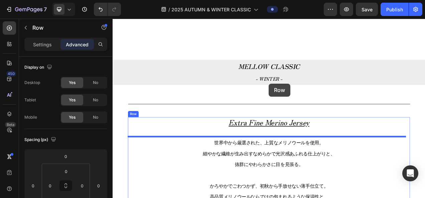
scroll to position [2609, 0]
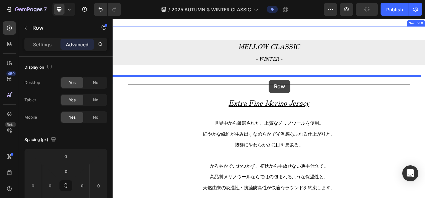
drag, startPoint x: 162, startPoint y: 36, endPoint x: 313, endPoint y: 98, distance: 162.7
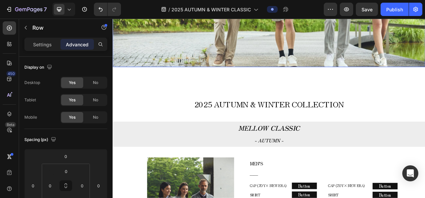
scroll to position [167, 0]
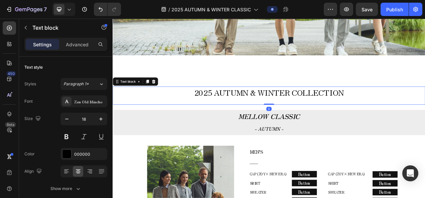
click at [298, 120] on span "2025 AUTUMN & WINTER COLLECTION" at bounding box center [313, 113] width 192 height 15
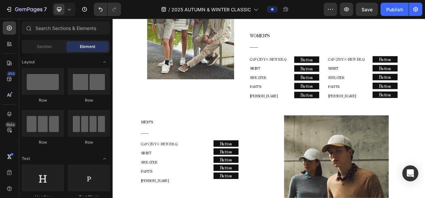
scroll to position [437, 0]
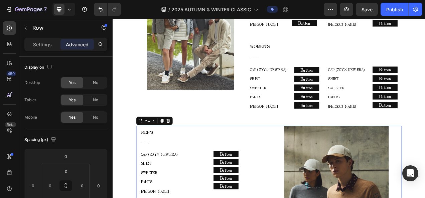
scroll to position [371, 0]
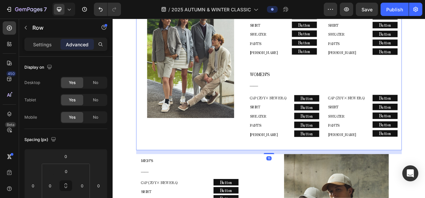
click at [284, 184] on div "Image MEN’S ―― Text block CAP (ZOY× NEW ERA) SHIRT SWEATER PANTS COLE HAAN Text…" at bounding box center [313, 83] width 341 height 209
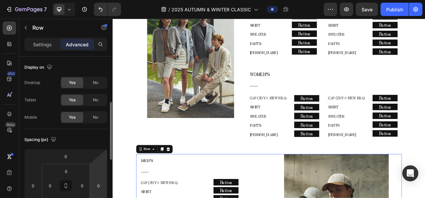
scroll to position [33, 0]
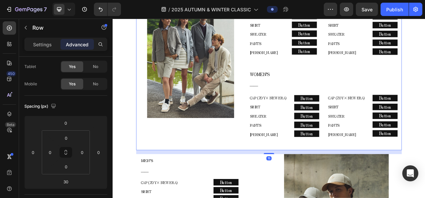
click at [147, 173] on div "Image" at bounding box center [213, 83] width 140 height 209
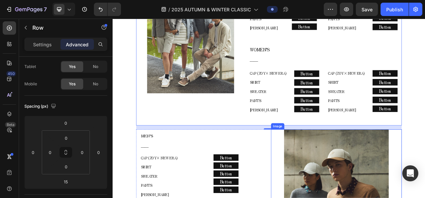
scroll to position [437, 0]
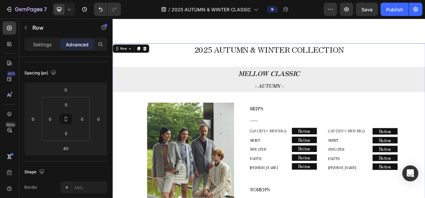
scroll to position [203, 0]
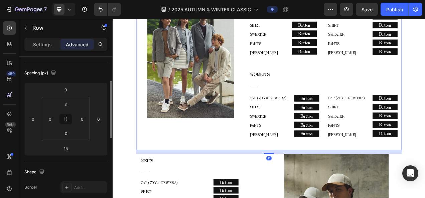
scroll to position [100, 0]
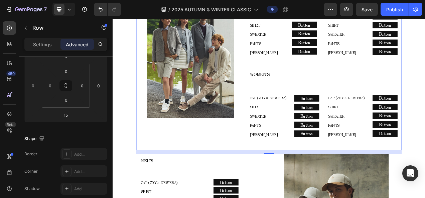
click at [51, 51] on div "Settings Advanced" at bounding box center [66, 47] width 94 height 19
click at [50, 45] on p "Settings" at bounding box center [42, 44] width 19 height 7
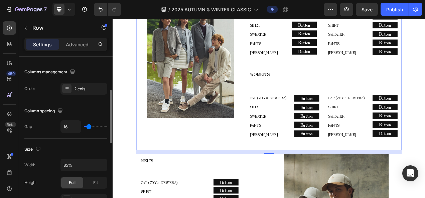
scroll to position [167, 0]
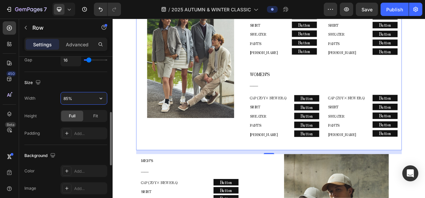
click at [74, 98] on input "85%" at bounding box center [84, 99] width 46 height 12
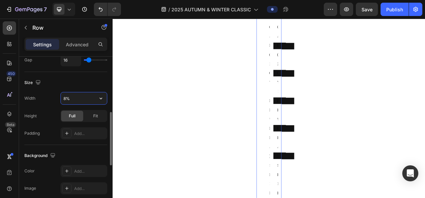
type input "80%"
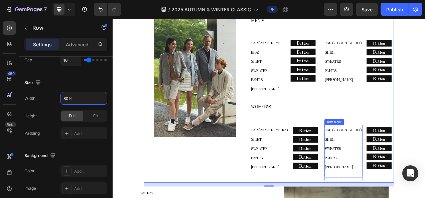
scroll to position [304, 0]
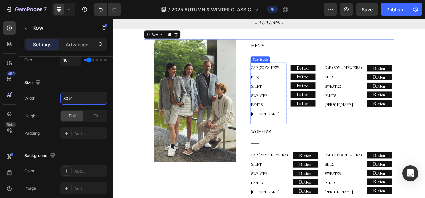
click at [313, 79] on span "CAP (ZOY× NEW ERA)" at bounding box center [308, 88] width 36 height 18
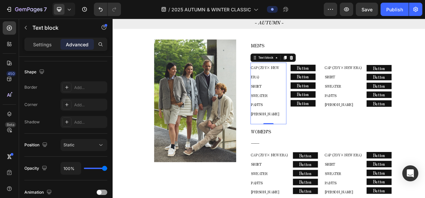
scroll to position [0, 0]
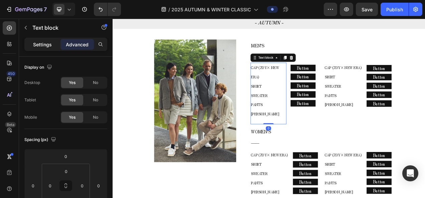
click at [41, 46] on p "Settings" at bounding box center [42, 44] width 19 height 7
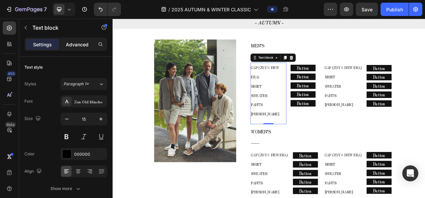
click at [88, 45] on div "Advanced" at bounding box center [76, 44] width 33 height 11
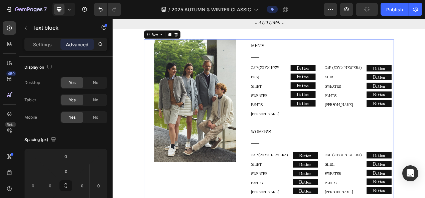
click at [283, 47] on div "Image MEN’S ―― Text block CAP (ZOY× NEW ERA) SHIRT SWEATER PANTS COLE HAAN Text…" at bounding box center [313, 153] width 321 height 216
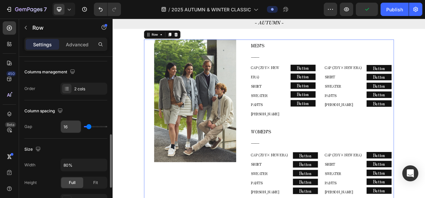
scroll to position [134, 0]
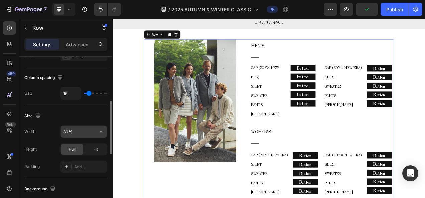
click at [68, 130] on input "80%" at bounding box center [84, 132] width 46 height 12
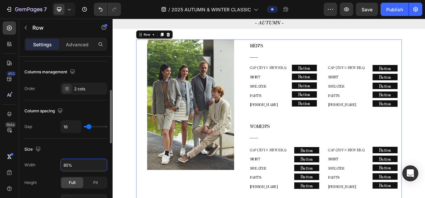
scroll to position [67, 0]
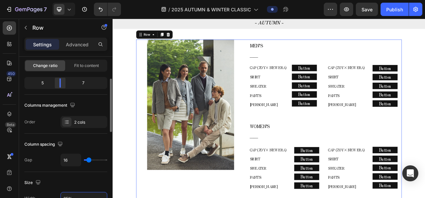
type input "85%"
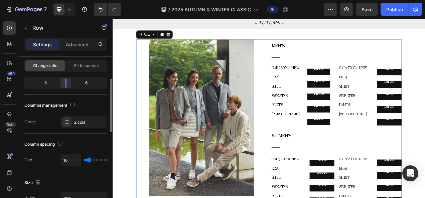
click at [63, 83] on div at bounding box center [66, 83] width 12 height 9
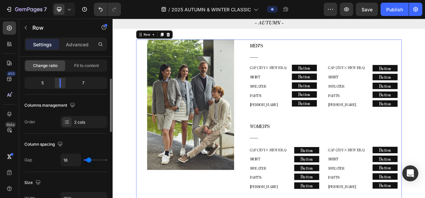
click at [61, 84] on div at bounding box center [60, 83] width 12 height 9
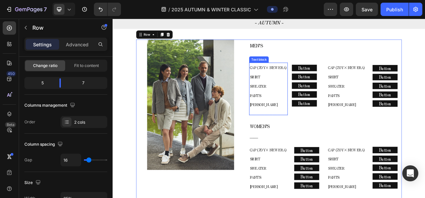
scroll to position [337, 0]
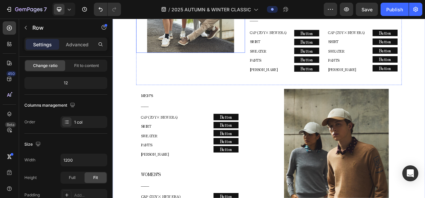
scroll to position [471, 0]
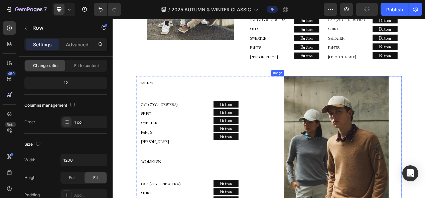
click at [316, 118] on div at bounding box center [400, 193] width 168 height 201
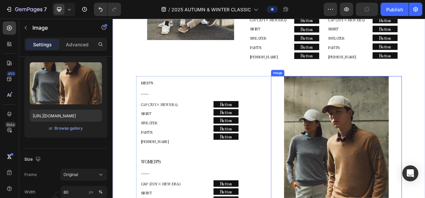
scroll to position [0, 0]
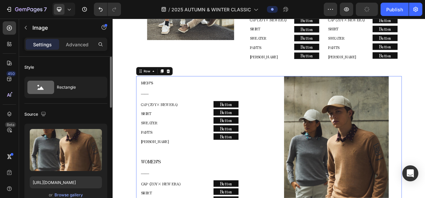
click at [311, 93] on div "MEN’S ―― Text block CAP (ZOY× NEW ERA) SHIRT SWEATER PANTS COLE HAAN Text block…" at bounding box center [313, 194] width 341 height 203
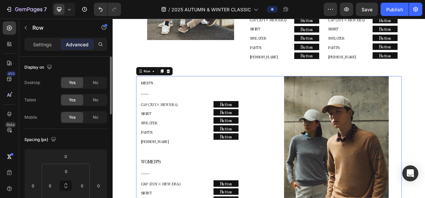
click at [53, 50] on div "Settings Advanced" at bounding box center [65, 44] width 83 height 13
click at [53, 47] on div "Settings" at bounding box center [42, 44] width 33 height 11
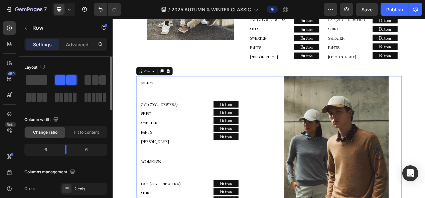
scroll to position [33, 0]
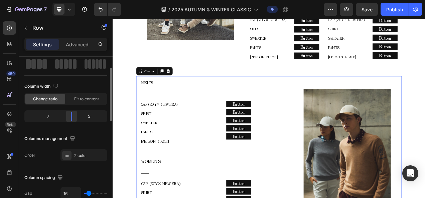
drag, startPoint x: 67, startPoint y: 119, endPoint x: 71, endPoint y: 118, distance: 3.6
click at [71, 118] on div at bounding box center [71, 116] width 12 height 9
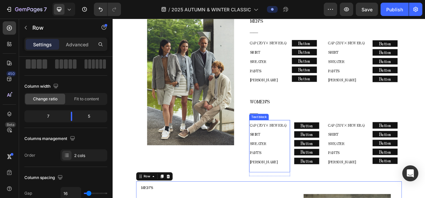
scroll to position [371, 0]
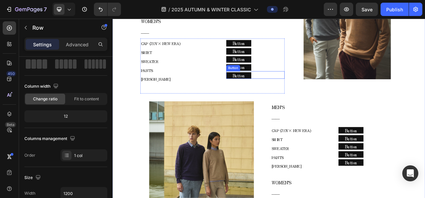
scroll to position [705, 0]
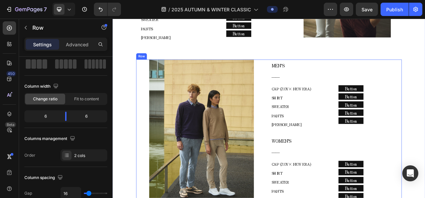
click at [311, 71] on div "Image MEN’S ―― Text block CAP (ZOY× NEW ERA) SHIRT SWEATER PANTS COLE HAAN Text…" at bounding box center [313, 172] width 341 height 203
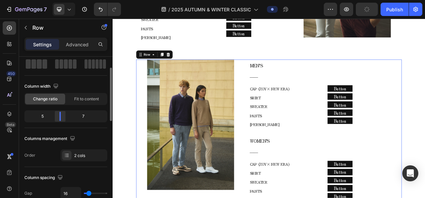
click at [63, 120] on div at bounding box center [60, 116] width 12 height 9
click at [123, 106] on div "2025 AUTUMN & WINTER COLLECTION Text block MELLOW CLASSIC - AUTUMN - Text block…" at bounding box center [313, 29] width 401 height 922
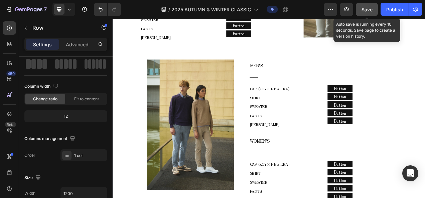
click at [367, 12] on span "Save" at bounding box center [366, 10] width 11 height 6
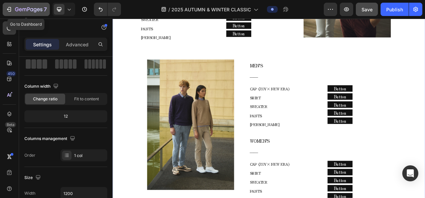
click at [26, 8] on icon "button" at bounding box center [28, 10] width 27 height 6
